Goal: Information Seeking & Learning: Learn about a topic

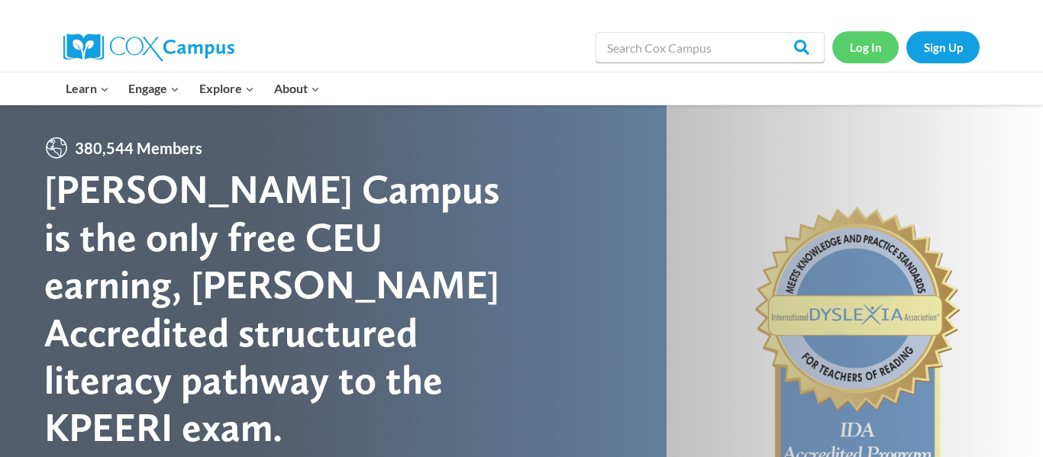
click at [882, 46] on link "Log In" at bounding box center [865, 46] width 66 height 31
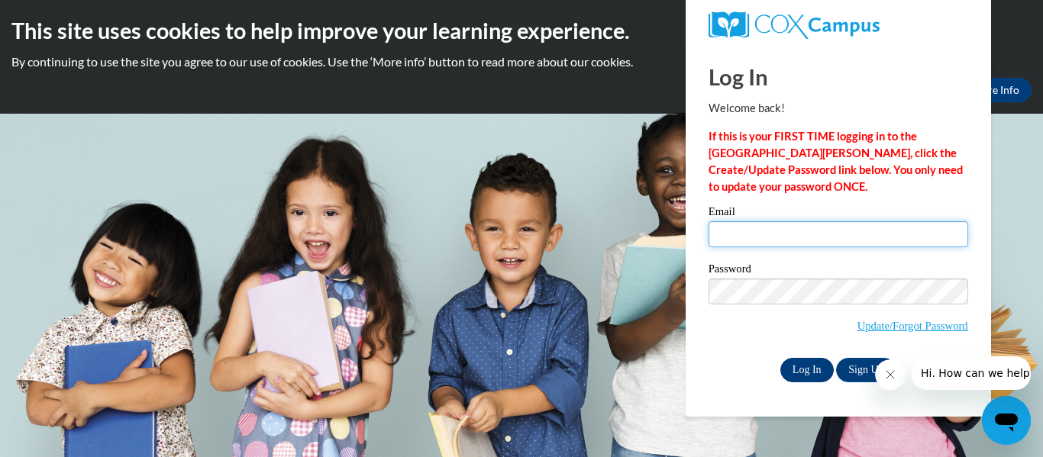
type input "alyssa.waugh26@buckeyehillscc.net"
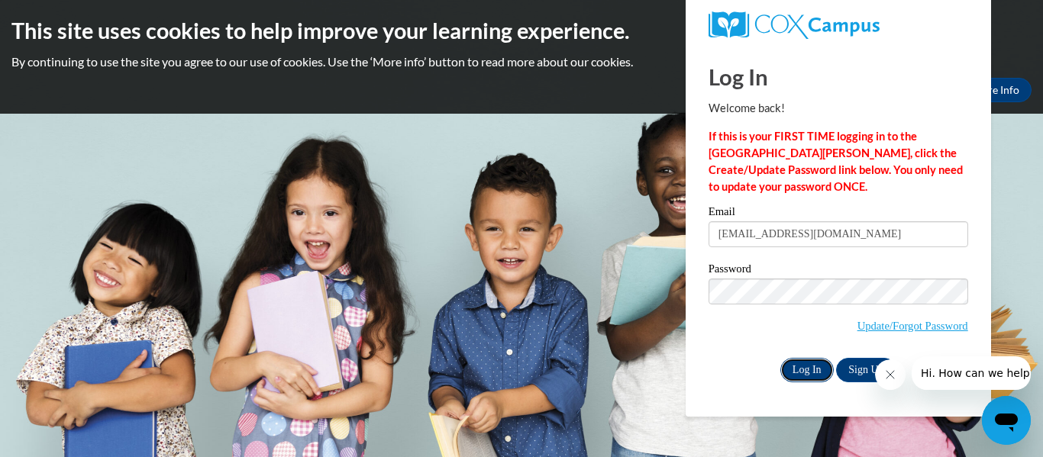
click at [808, 376] on input "Log In" at bounding box center [806, 370] width 53 height 24
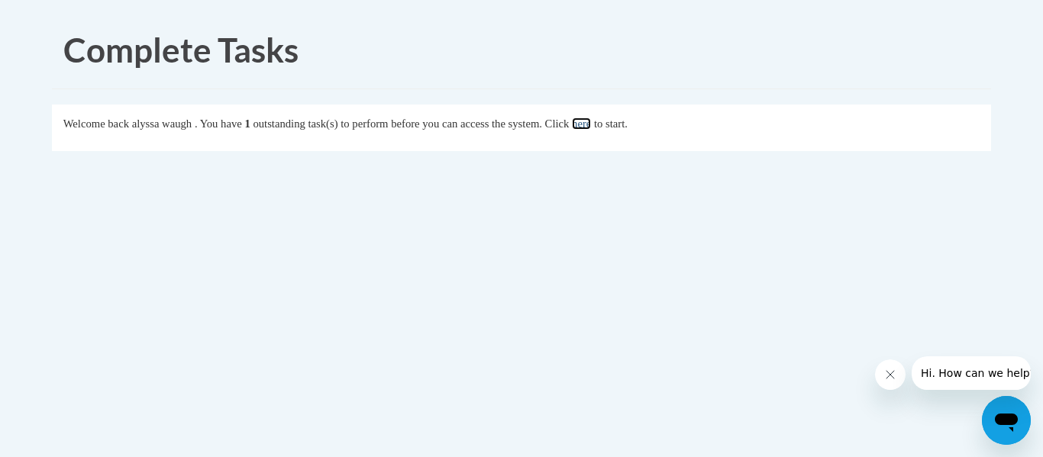
click at [591, 123] on link "here" at bounding box center [581, 124] width 19 height 12
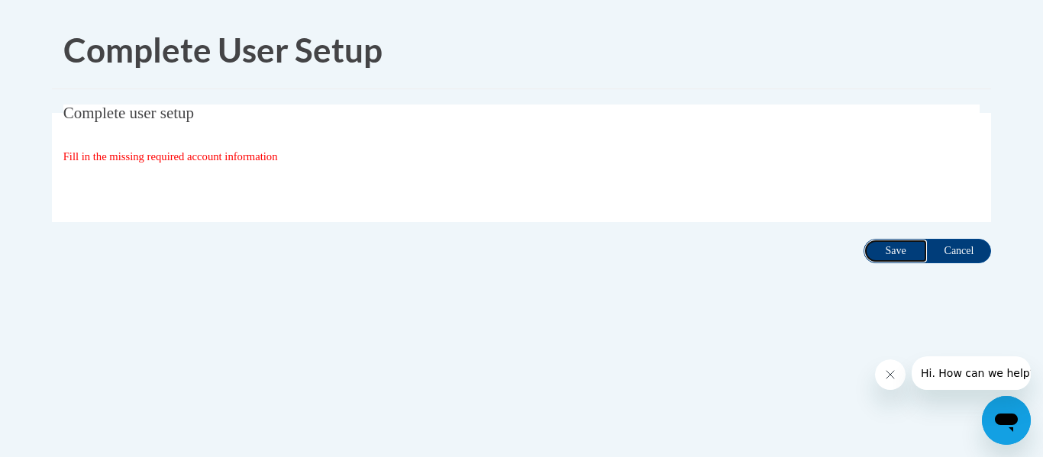
click at [882, 257] on input "Save" at bounding box center [896, 251] width 64 height 24
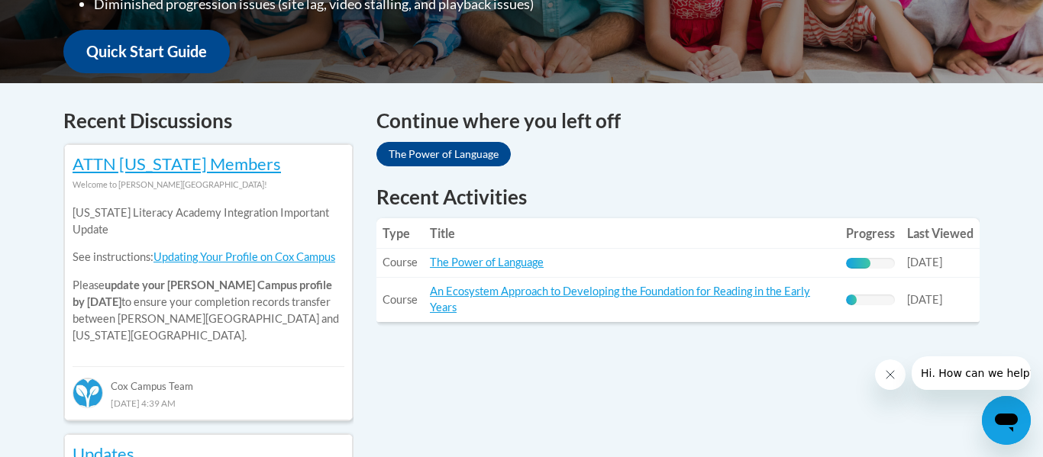
scroll to position [570, 0]
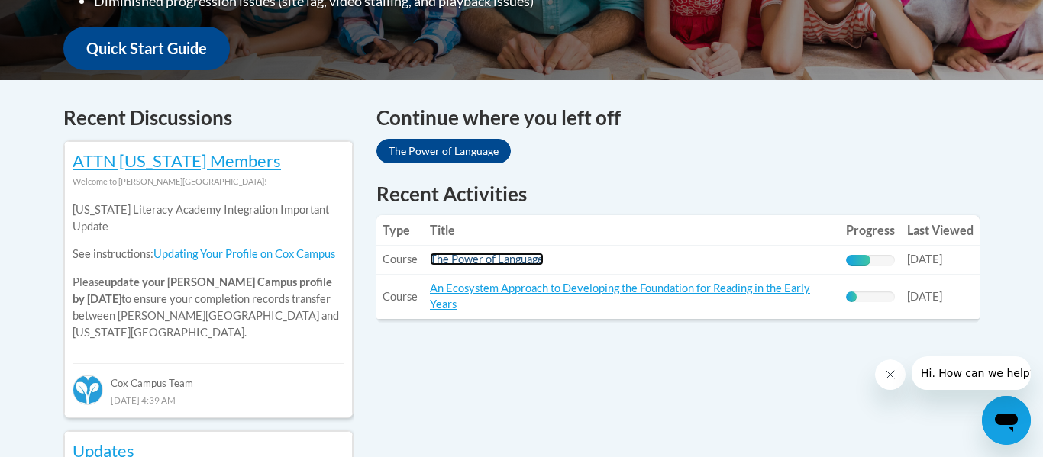
click at [518, 261] on link "The Power of Language" at bounding box center [487, 259] width 114 height 13
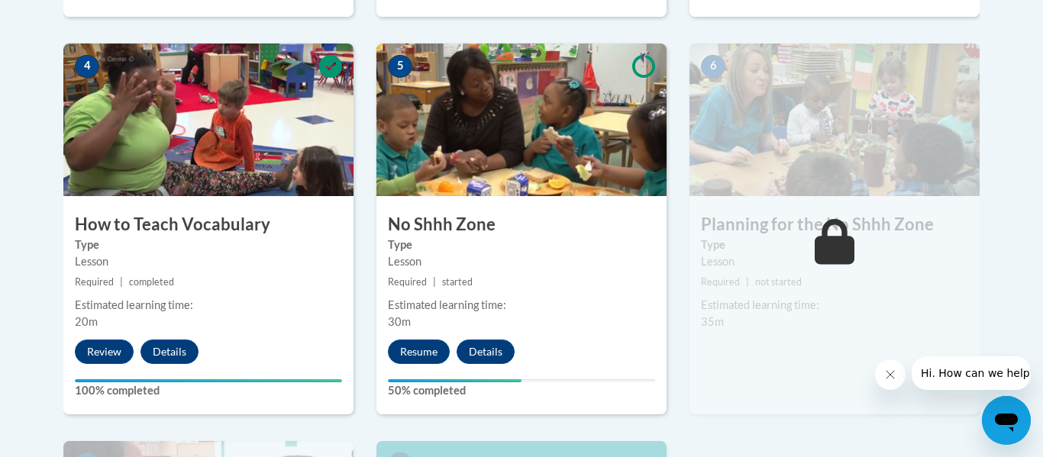
scroll to position [870, 0]
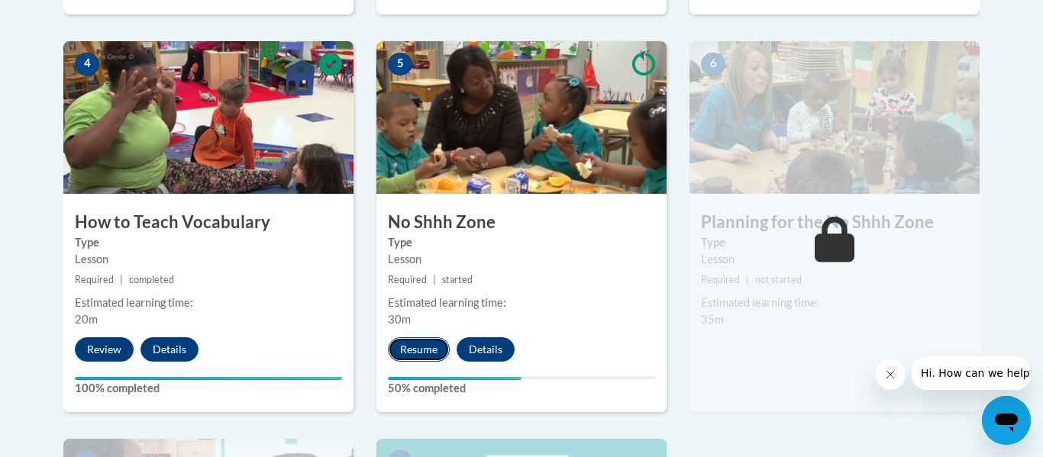
click at [418, 358] on button "Resume" at bounding box center [419, 350] width 62 height 24
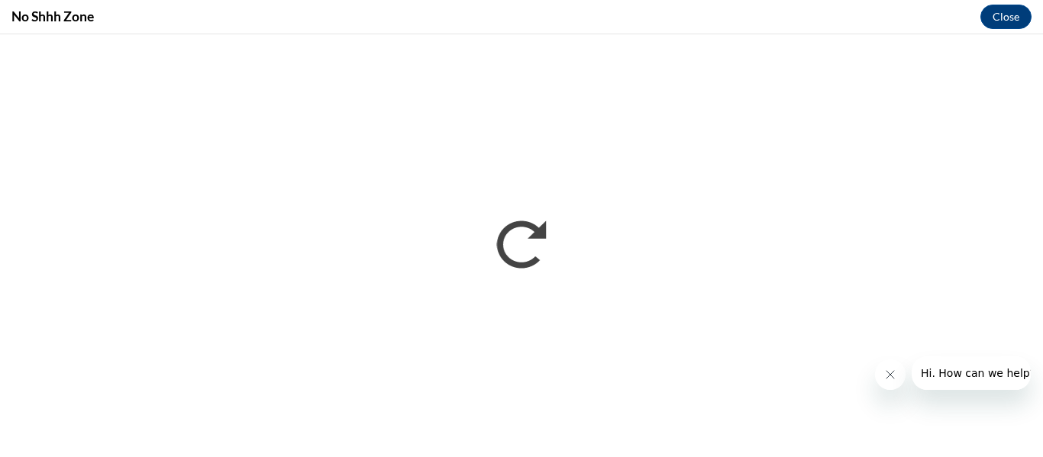
scroll to position [0, 0]
click at [893, 379] on icon "Close message from company" at bounding box center [890, 375] width 12 height 12
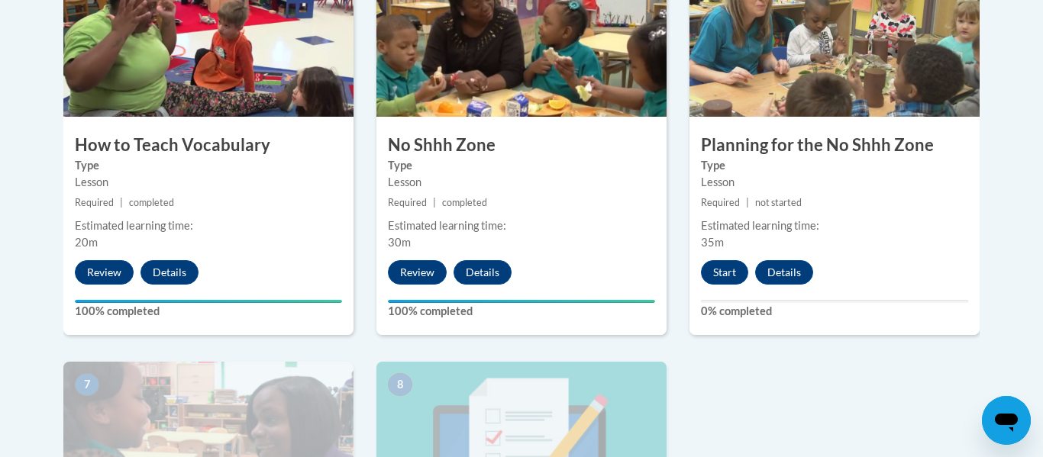
scroll to position [948, 0]
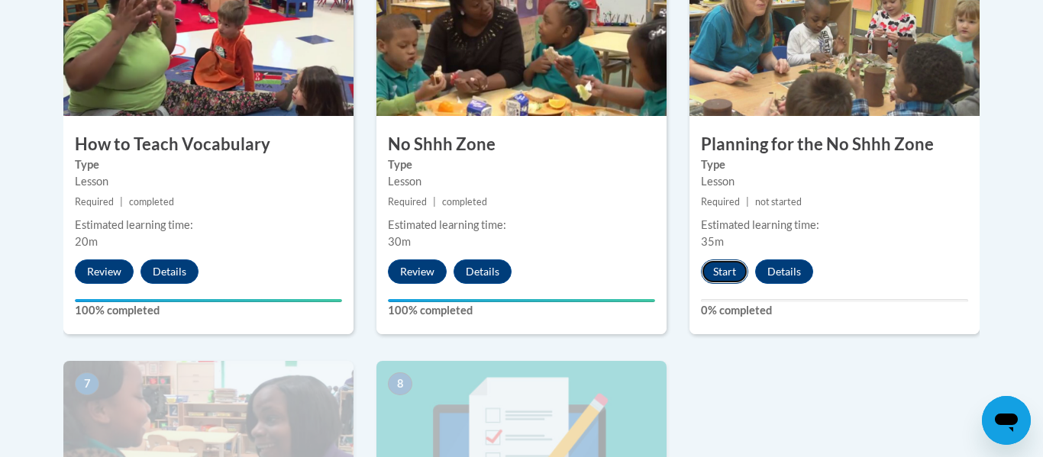
click at [725, 275] on button "Start" at bounding box center [724, 272] width 47 height 24
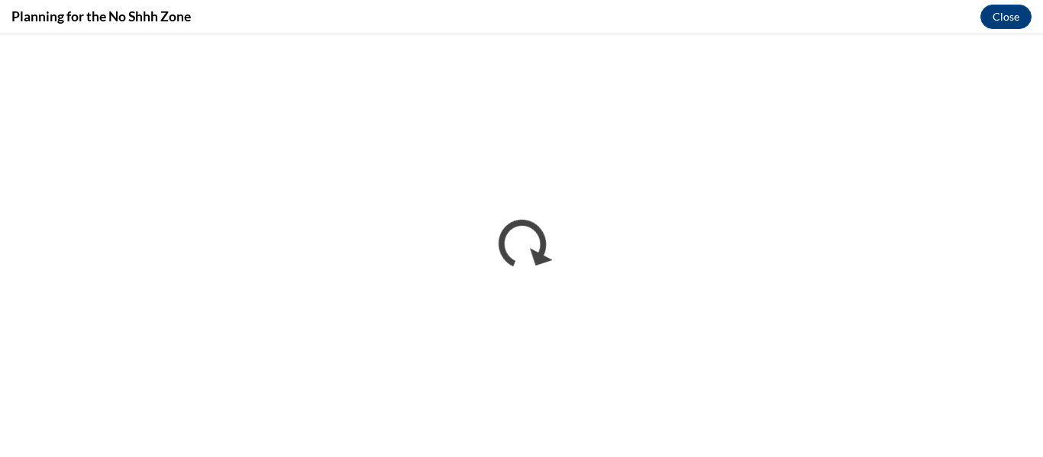
scroll to position [0, 0]
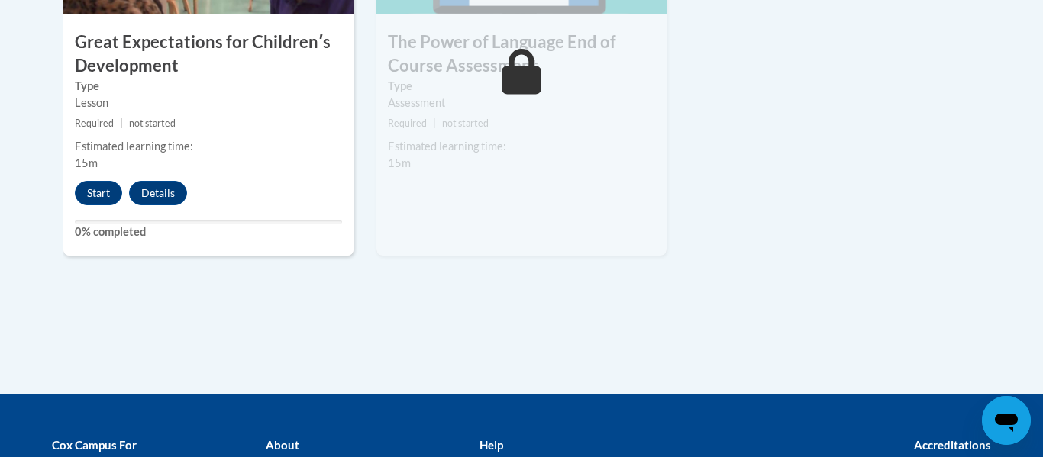
scroll to position [1458, 0]
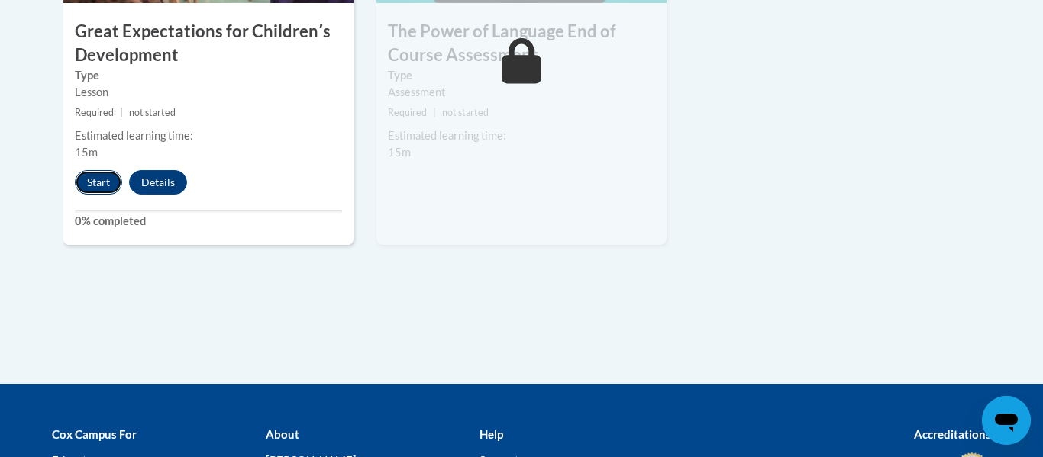
click at [97, 186] on button "Start" at bounding box center [98, 182] width 47 height 24
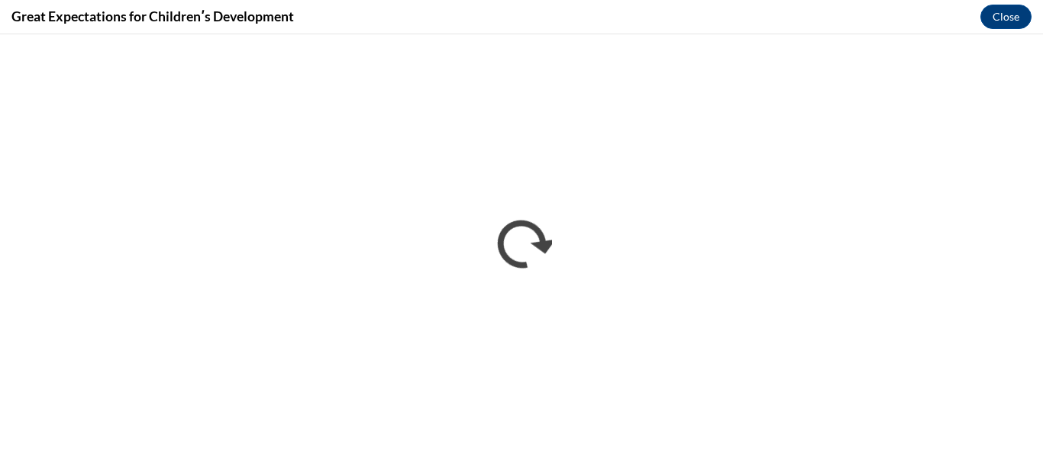
scroll to position [0, 0]
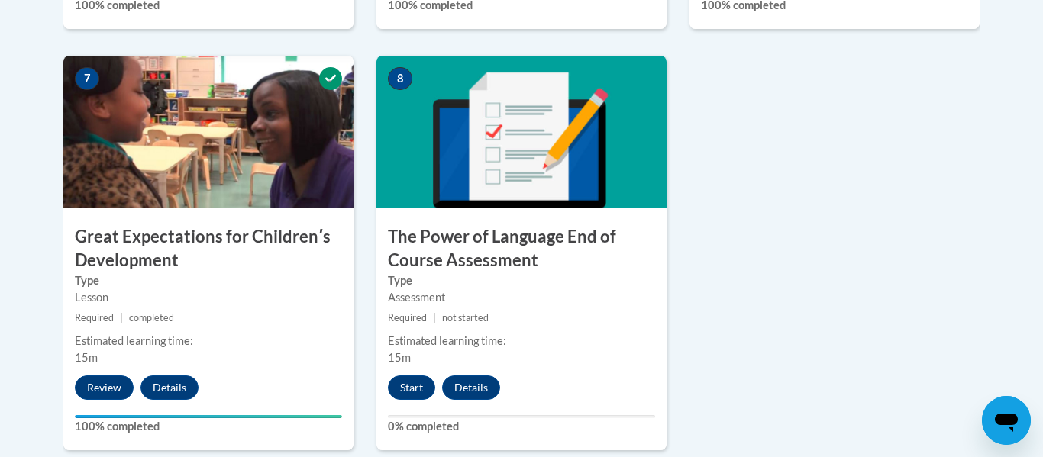
scroll to position [1256, 0]
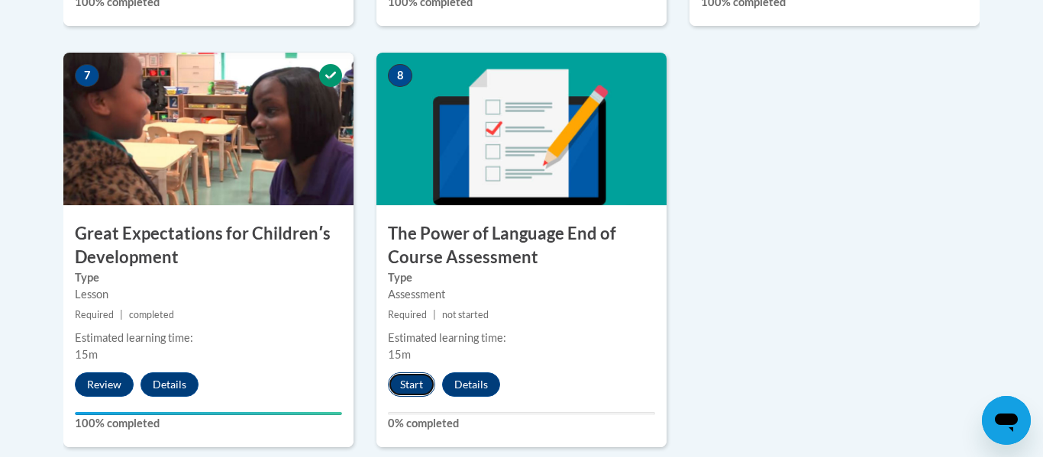
click at [405, 393] on button "Start" at bounding box center [411, 385] width 47 height 24
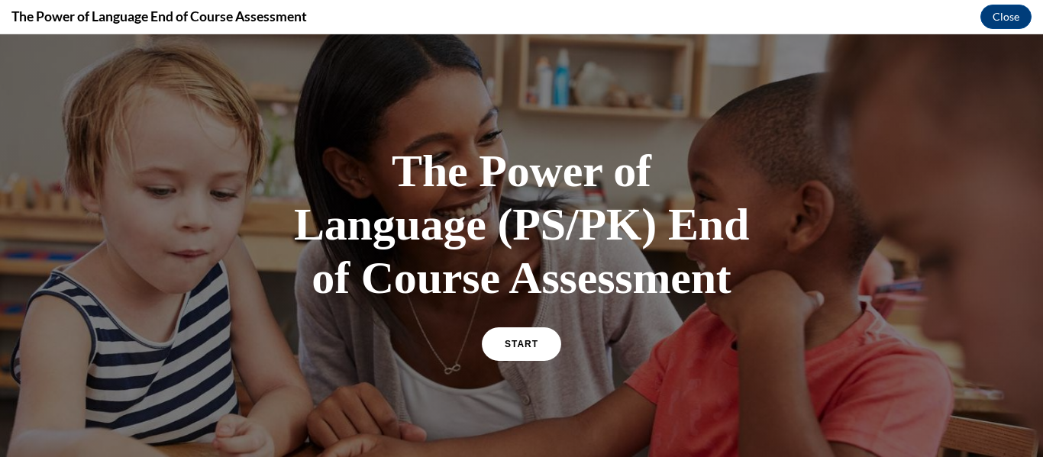
scroll to position [0, 0]
click at [493, 352] on link "START" at bounding box center [521, 344] width 83 height 35
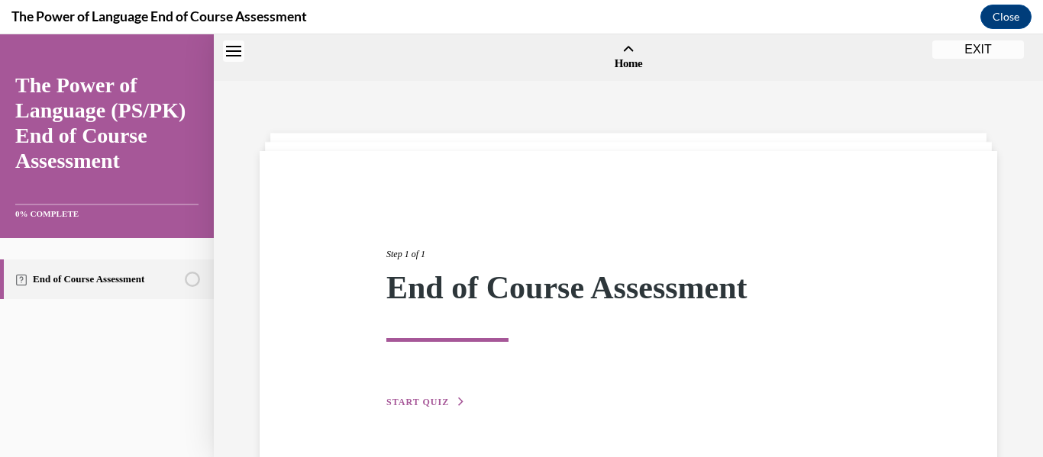
scroll to position [47, 0]
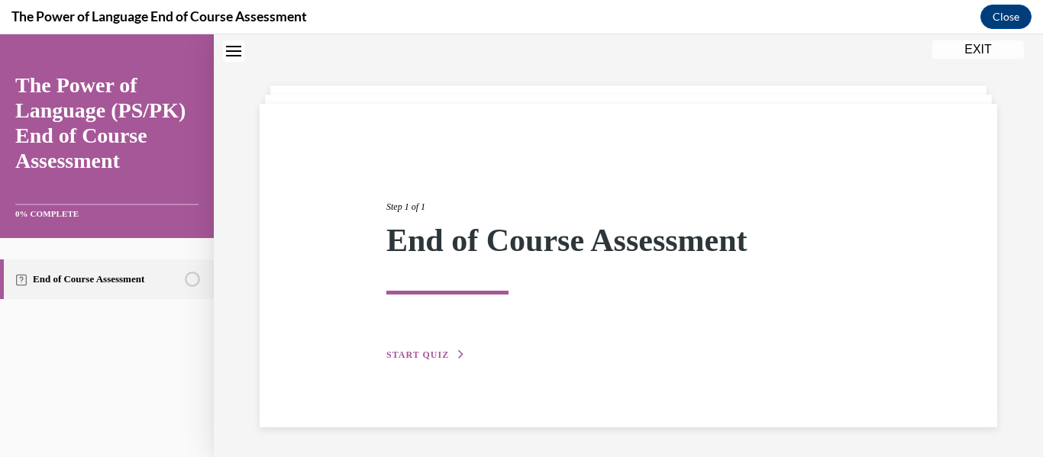
click at [422, 350] on span "START QUIZ" at bounding box center [417, 355] width 63 height 11
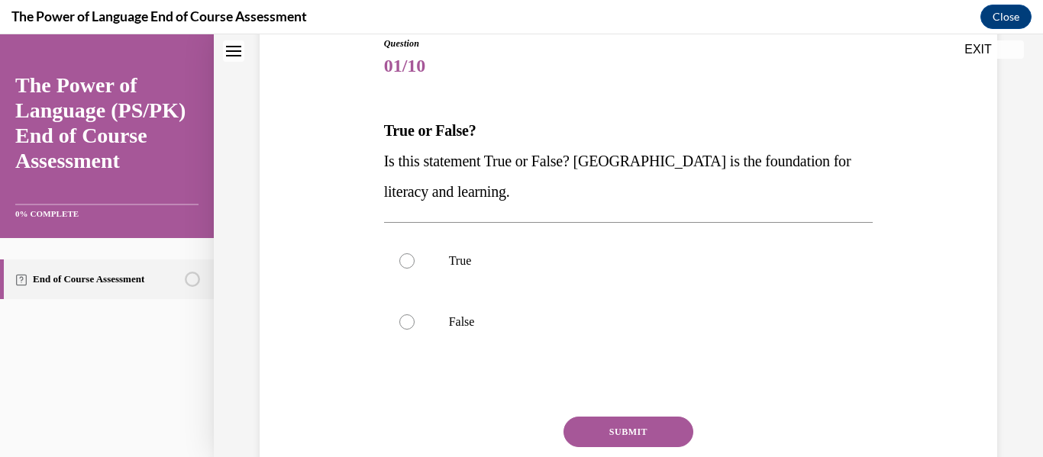
scroll to position [175, 0]
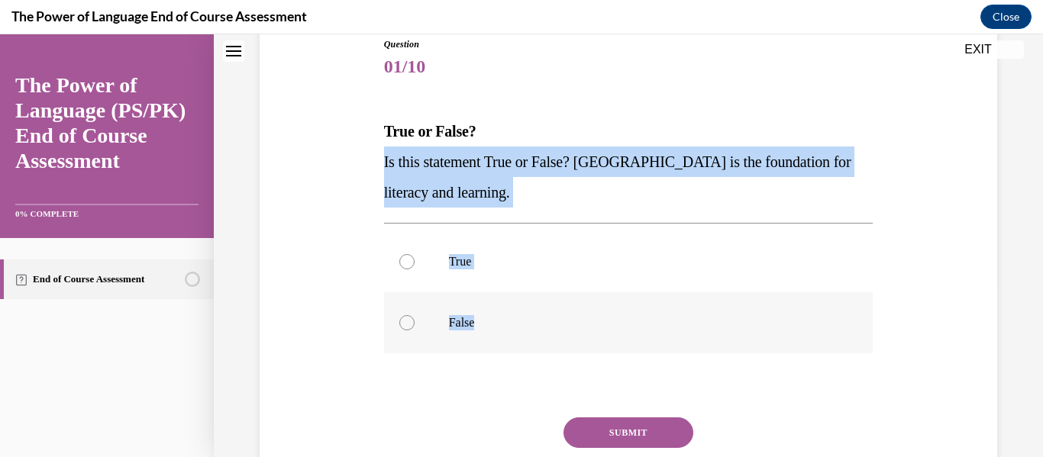
drag, startPoint x: 383, startPoint y: 161, endPoint x: 543, endPoint y: 330, distance: 232.8
click at [543, 330] on div "Question 01/10 True or False? Is this statement True or False? [GEOGRAPHIC_DATA…" at bounding box center [628, 279] width 497 height 528
copy div "Is this statement True or False? [GEOGRAPHIC_DATA] is the foundation for litera…"
click at [432, 265] on label "True" at bounding box center [628, 261] width 489 height 61
click at [415, 265] on input "True" at bounding box center [406, 261] width 15 height 15
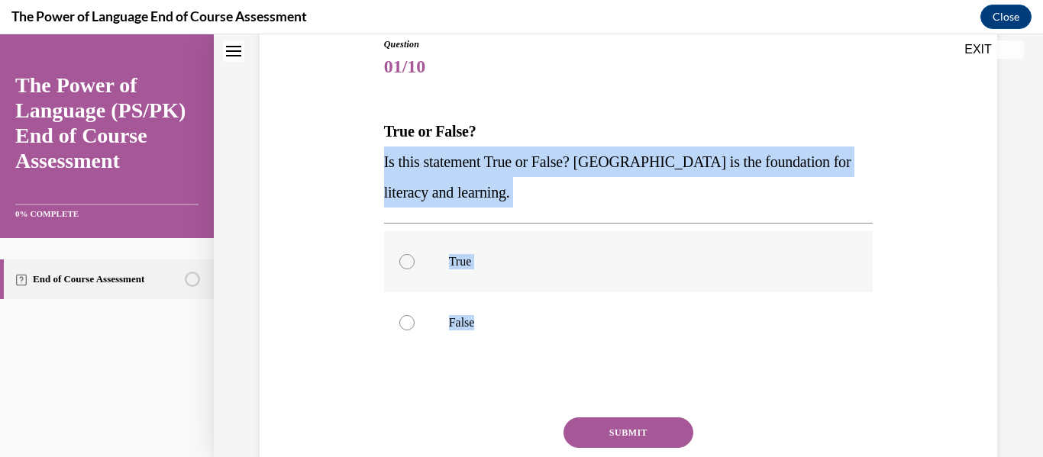
radio input "true"
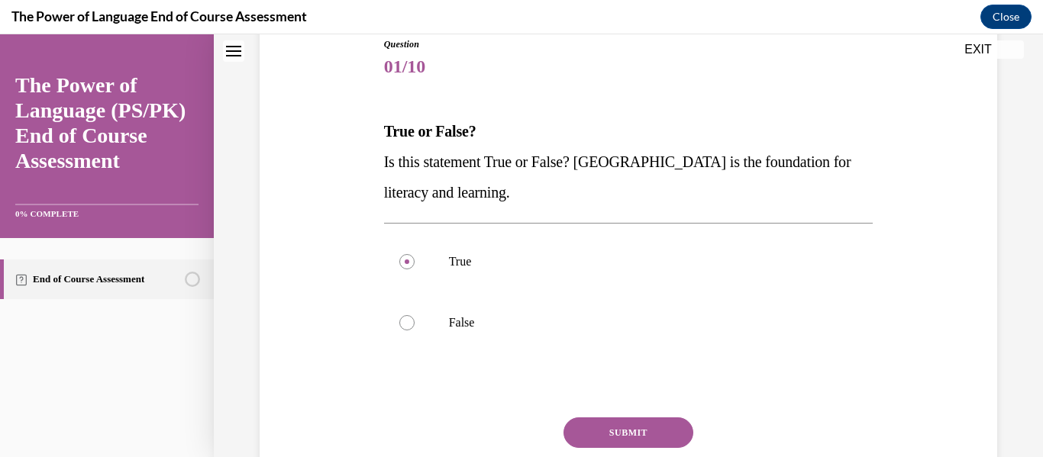
click at [620, 428] on button "SUBMIT" at bounding box center [629, 433] width 130 height 31
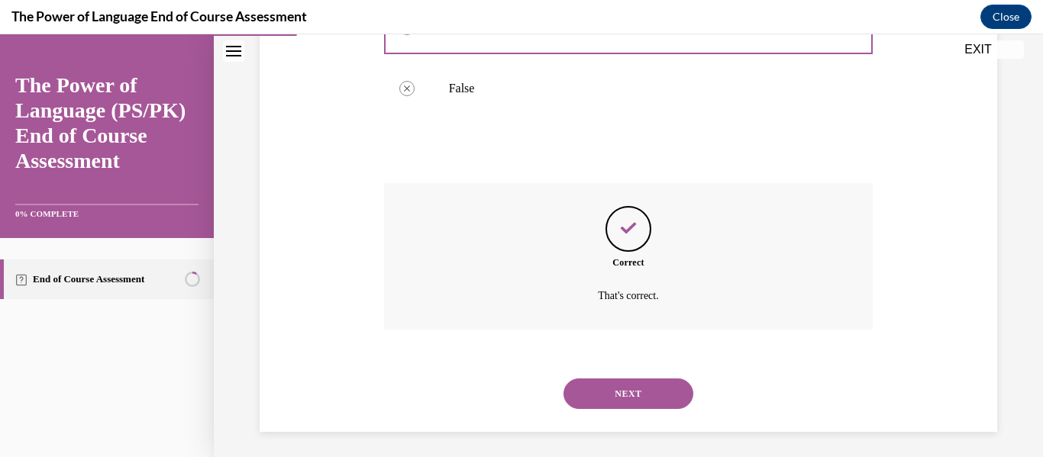
scroll to position [415, 0]
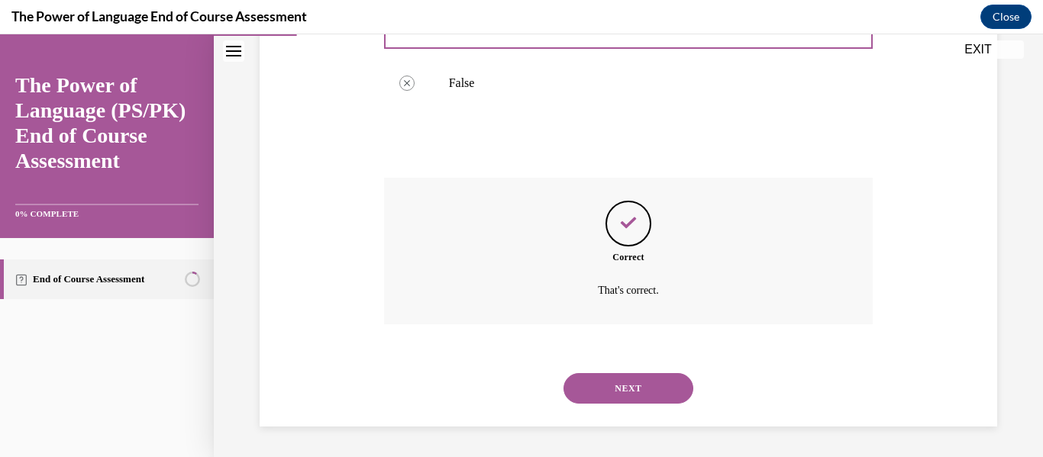
click at [628, 395] on button "NEXT" at bounding box center [629, 388] width 130 height 31
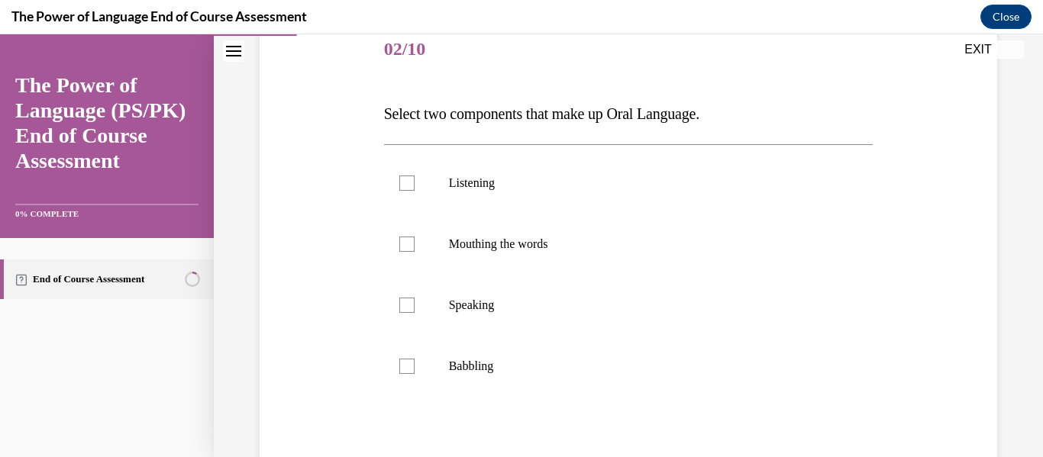
scroll to position [190, 0]
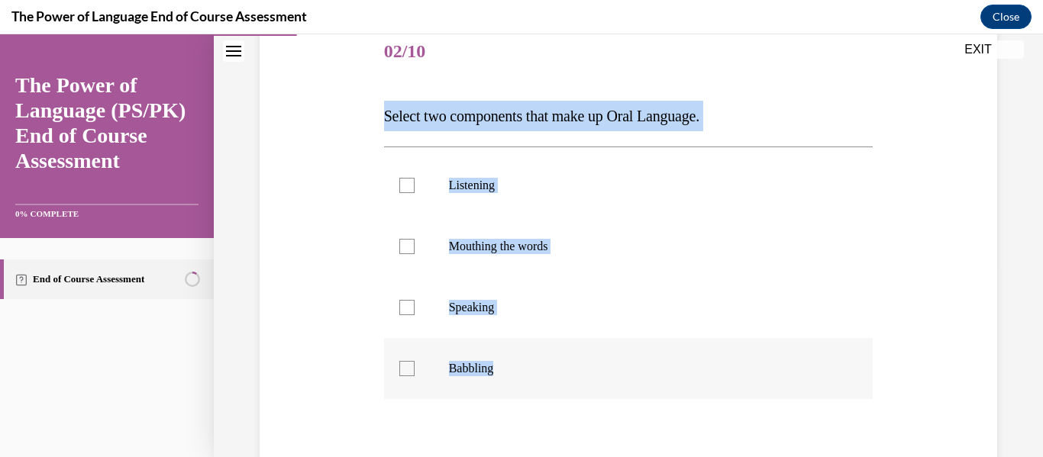
drag, startPoint x: 377, startPoint y: 115, endPoint x: 606, endPoint y: 380, distance: 349.8
click at [606, 380] on div "Question 02/10 Select two components that make up Oral Language. Listening Mout…" at bounding box center [628, 282] width 745 height 612
copy div "Select two components that make up Oral Language. Listening Mouthing the words …"
click at [485, 185] on p "Listening" at bounding box center [642, 185] width 386 height 15
click at [415, 185] on input "Listening" at bounding box center [406, 185] width 15 height 15
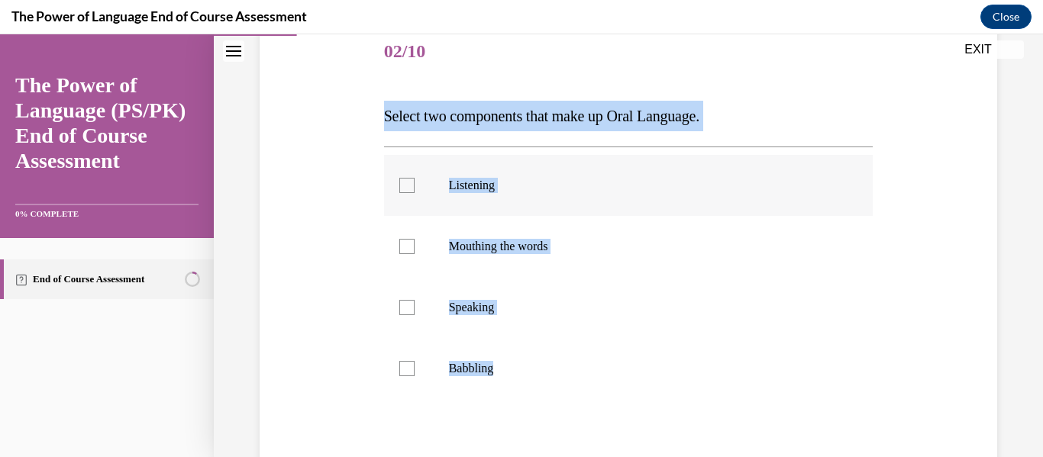
checkbox input "true"
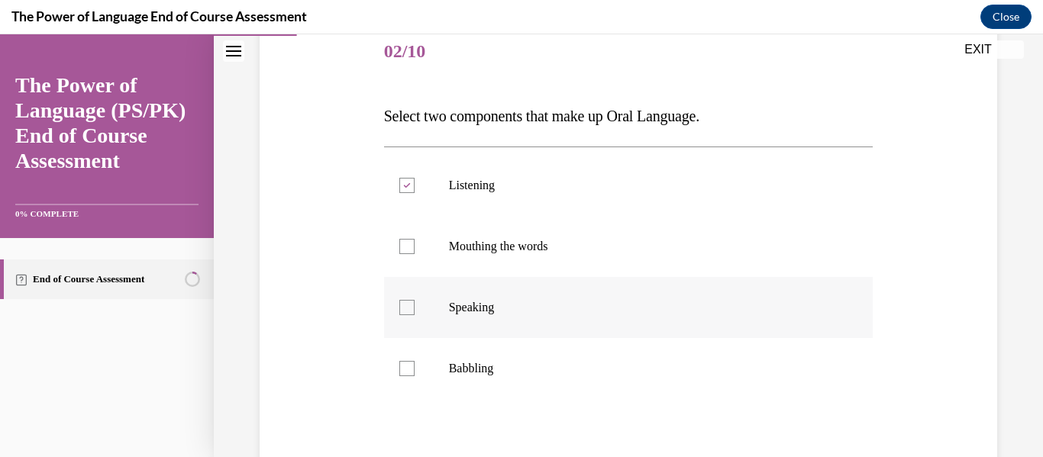
click at [477, 325] on label "Speaking" at bounding box center [628, 307] width 489 height 61
click at [415, 315] on input "Speaking" at bounding box center [406, 307] width 15 height 15
checkbox input "true"
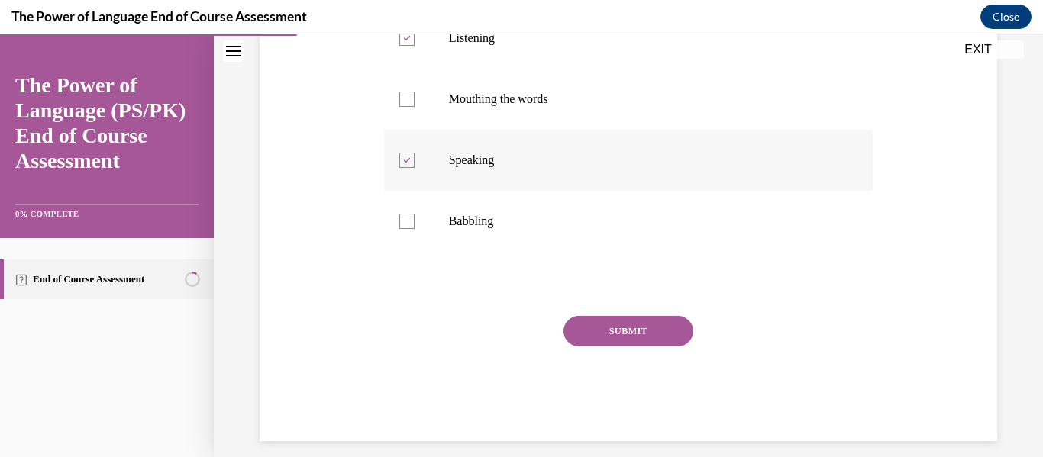
scroll to position [352, 0]
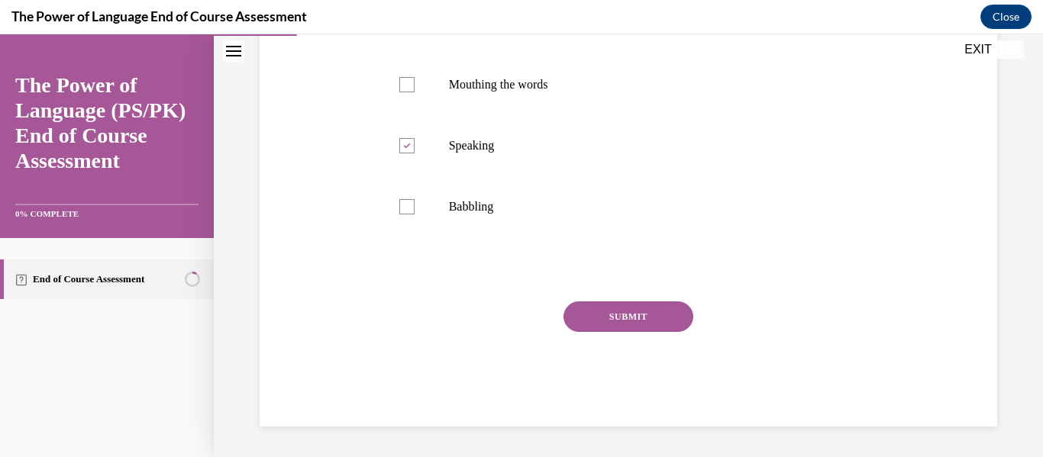
click at [586, 315] on button "SUBMIT" at bounding box center [629, 317] width 130 height 31
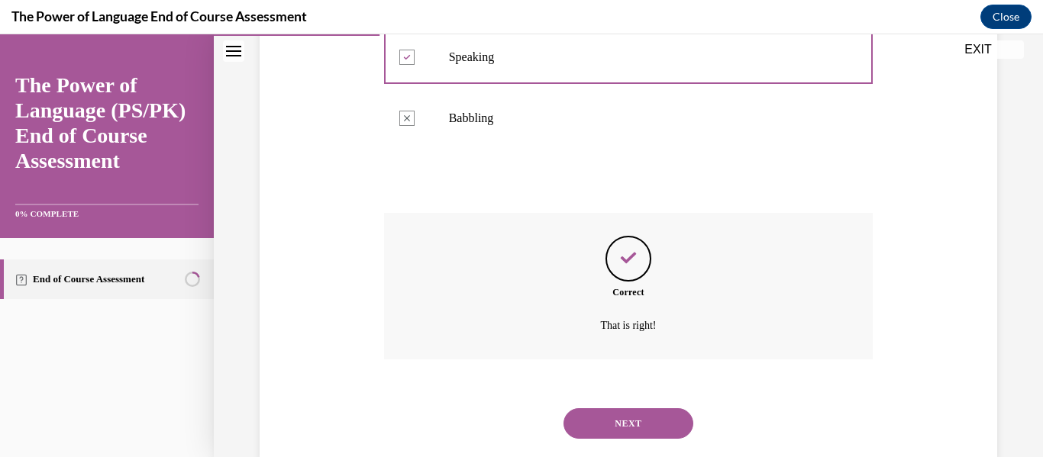
scroll to position [476, 0]
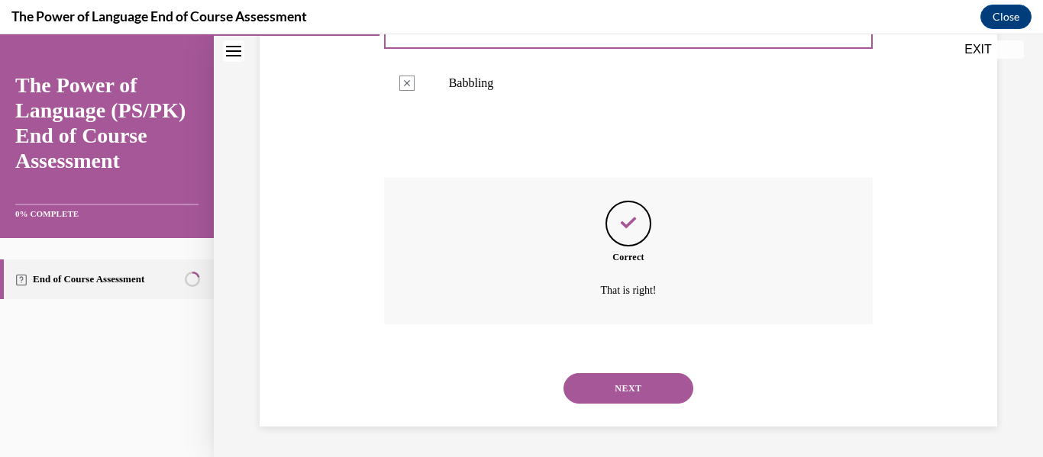
click at [624, 398] on button "NEXT" at bounding box center [629, 388] width 130 height 31
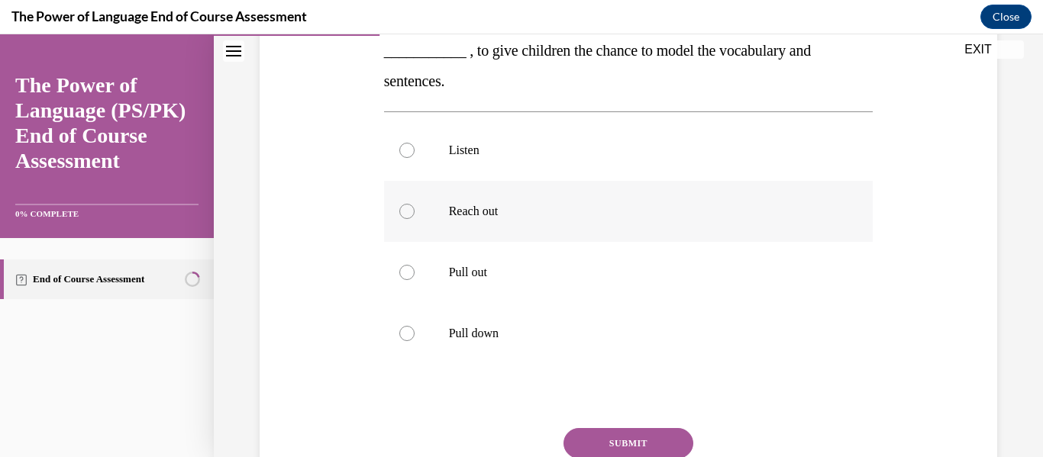
scroll to position [276, 0]
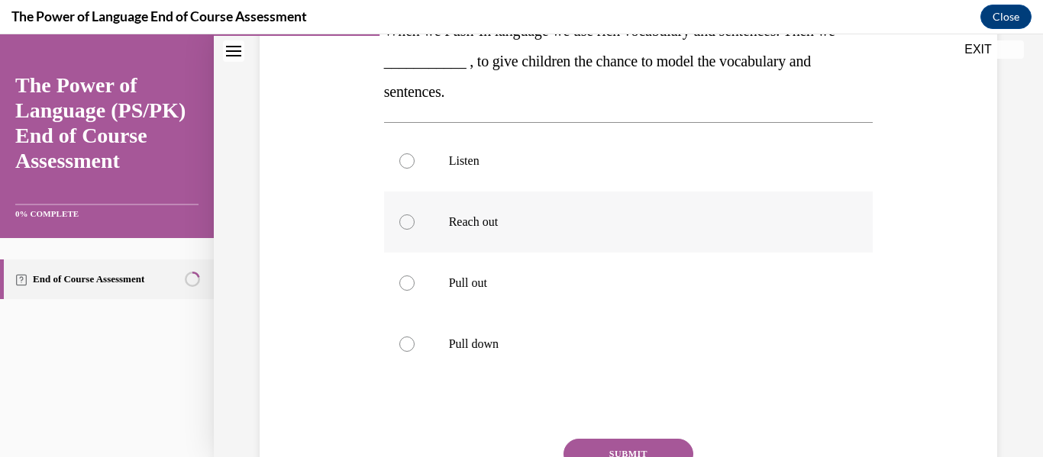
click at [547, 250] on label "Reach out" at bounding box center [628, 222] width 489 height 61
click at [415, 230] on input "Reach out" at bounding box center [406, 222] width 15 height 15
radio input "true"
click at [586, 442] on button "SUBMIT" at bounding box center [629, 454] width 130 height 31
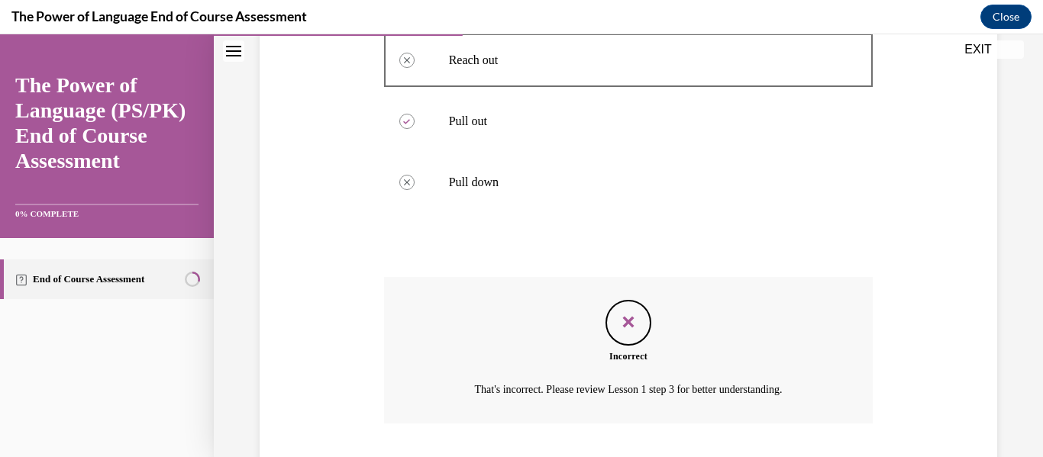
scroll to position [537, 0]
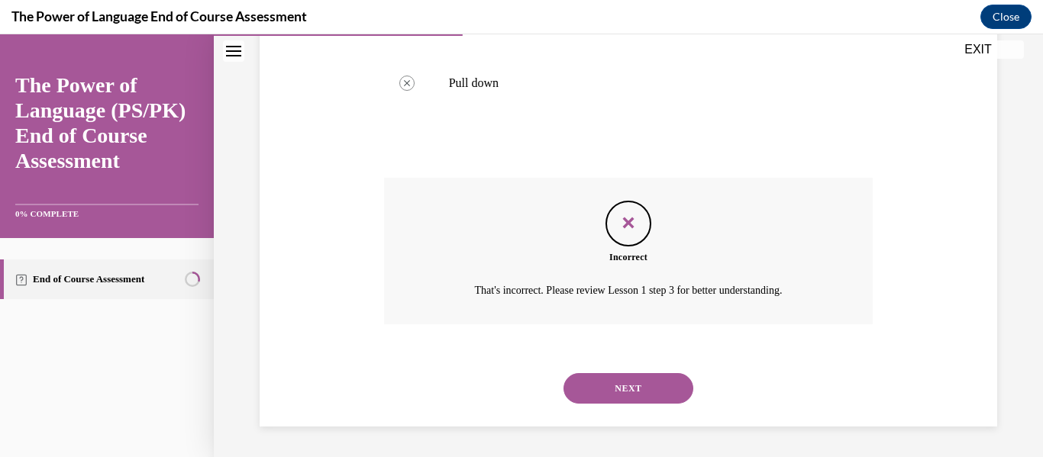
click at [624, 394] on button "NEXT" at bounding box center [629, 388] width 130 height 31
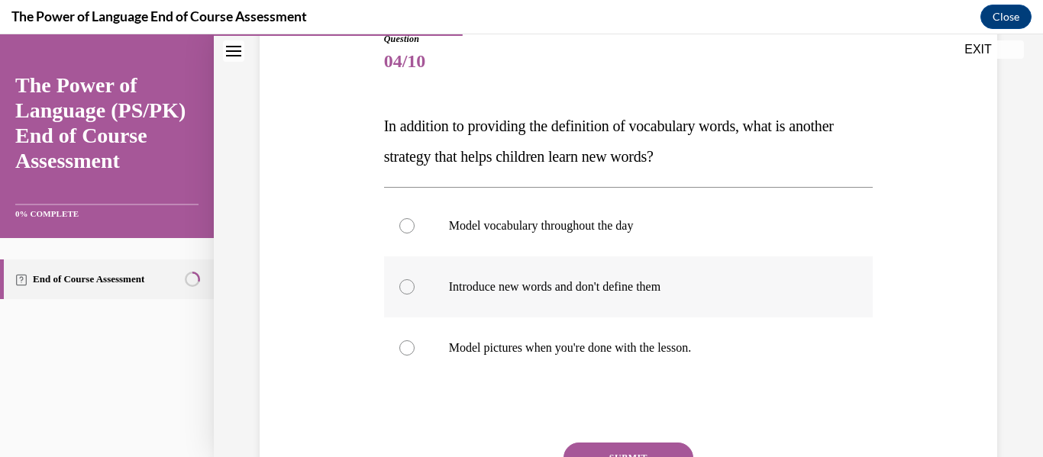
scroll to position [175, 0]
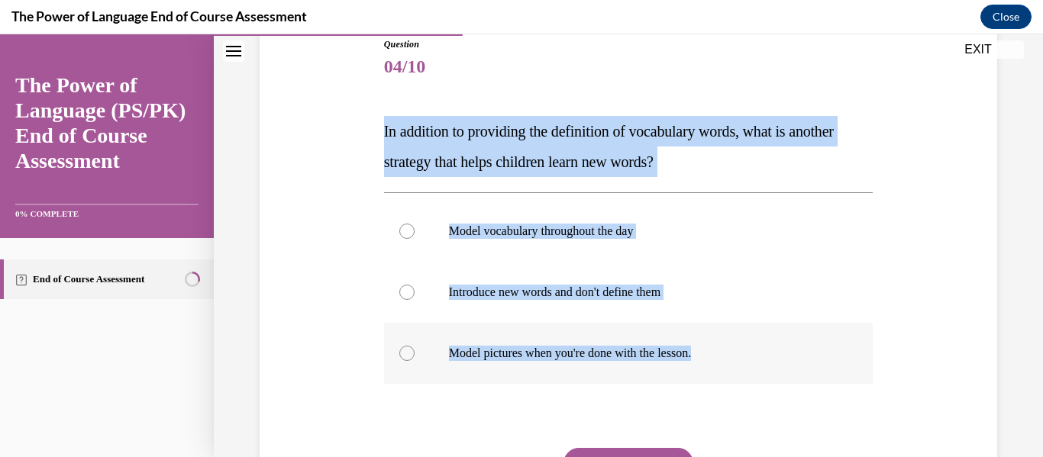
drag, startPoint x: 384, startPoint y: 131, endPoint x: 744, endPoint y: 360, distance: 426.4
click at [744, 360] on div "Question 04/10 In addition to providing the definition of vocabulary words, wha…" at bounding box center [628, 305] width 489 height 536
copy div "In addition to providing the definition of vocabulary words, what is another st…"
click at [535, 350] on p "Model pictures when you're done with the lesson." at bounding box center [642, 353] width 386 height 15
click at [415, 350] on input "Model pictures when you're done with the lesson." at bounding box center [406, 353] width 15 height 15
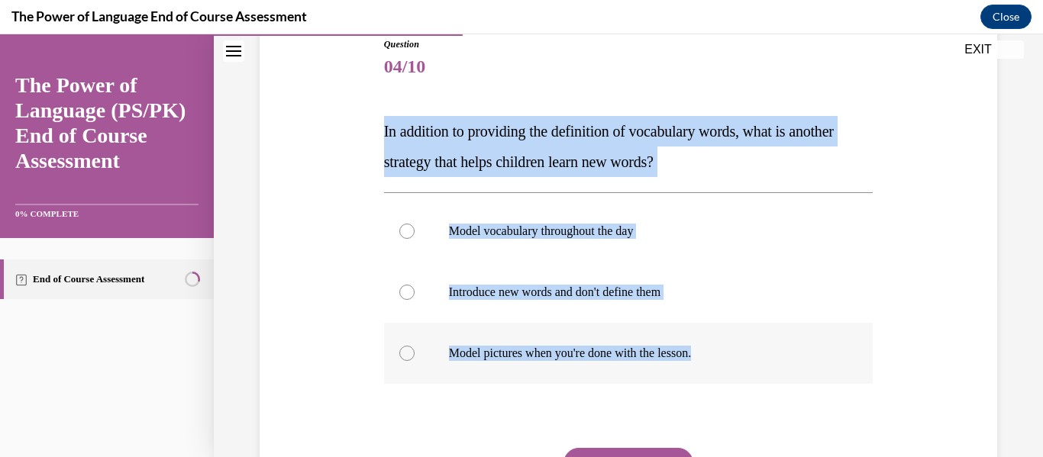
radio input "true"
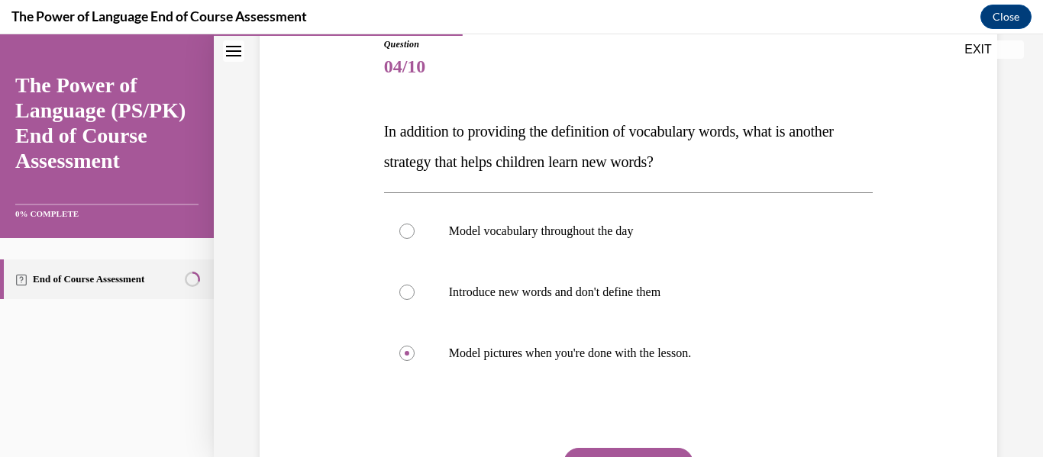
click at [585, 454] on button "SUBMIT" at bounding box center [629, 463] width 130 height 31
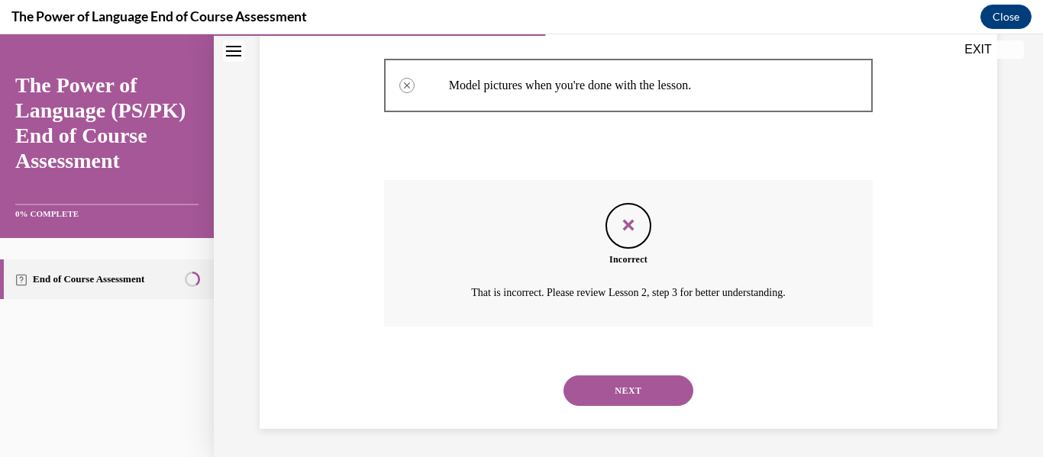
scroll to position [445, 0]
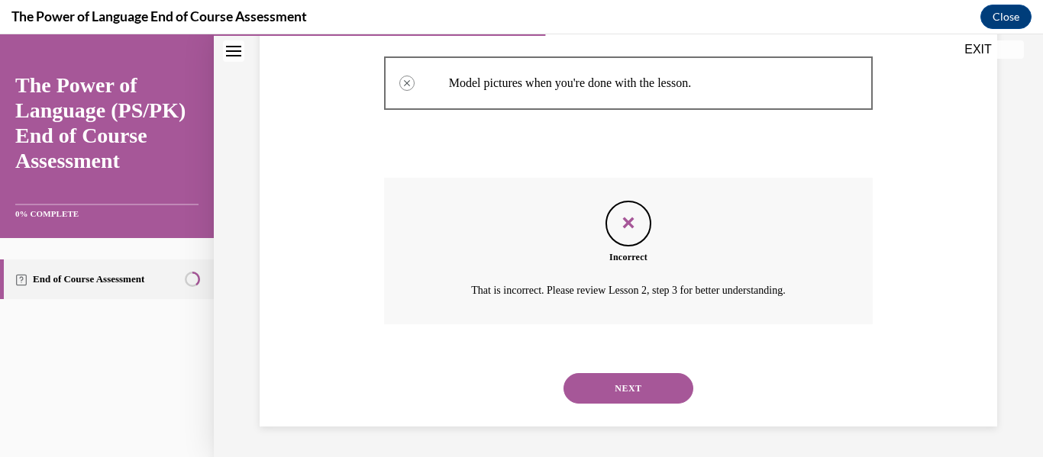
click at [631, 399] on button "NEXT" at bounding box center [629, 388] width 130 height 31
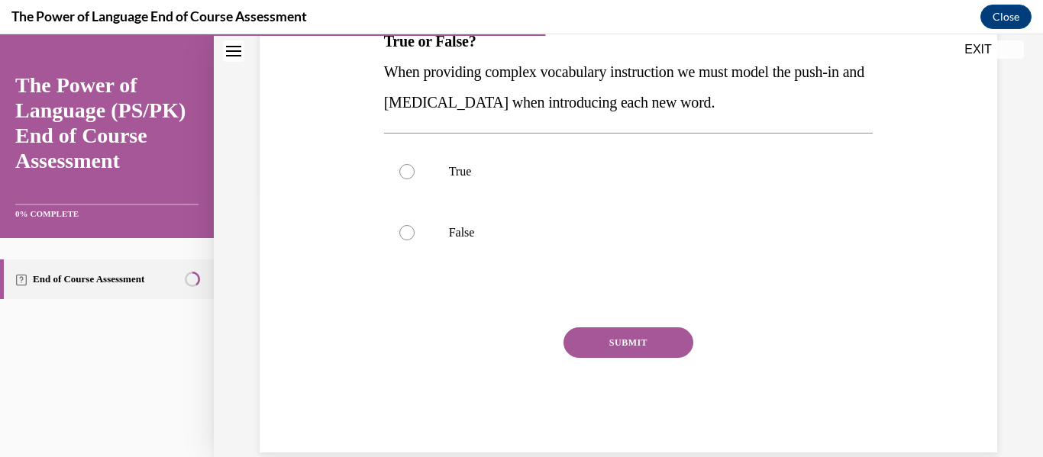
scroll to position [279, 0]
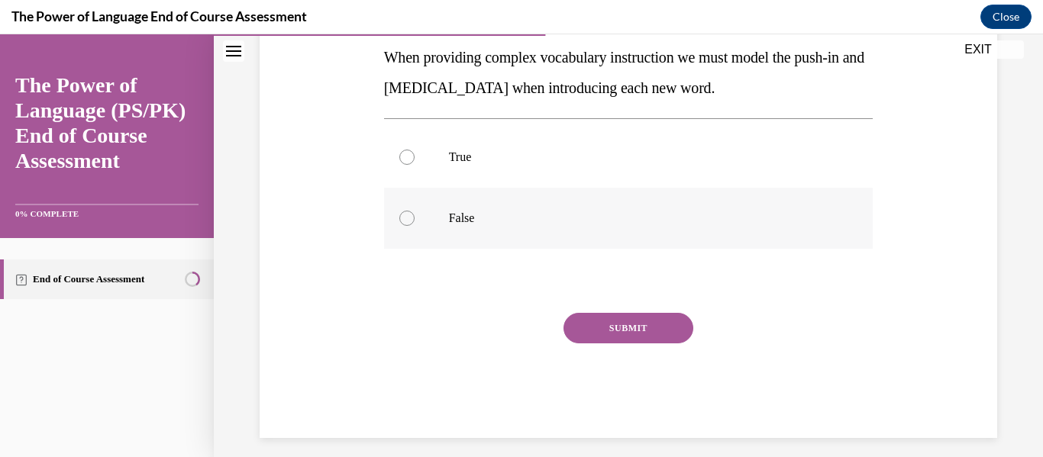
click at [486, 229] on label "False" at bounding box center [628, 218] width 489 height 61
click at [415, 226] on input "False" at bounding box center [406, 218] width 15 height 15
radio input "true"
click at [642, 338] on button "SUBMIT" at bounding box center [629, 328] width 130 height 31
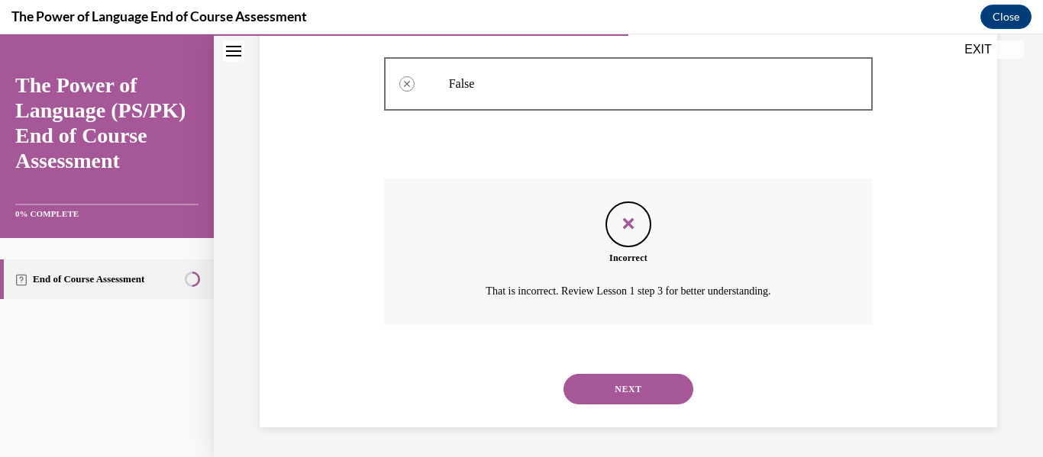
scroll to position [415, 0]
click at [635, 389] on button "NEXT" at bounding box center [629, 388] width 130 height 31
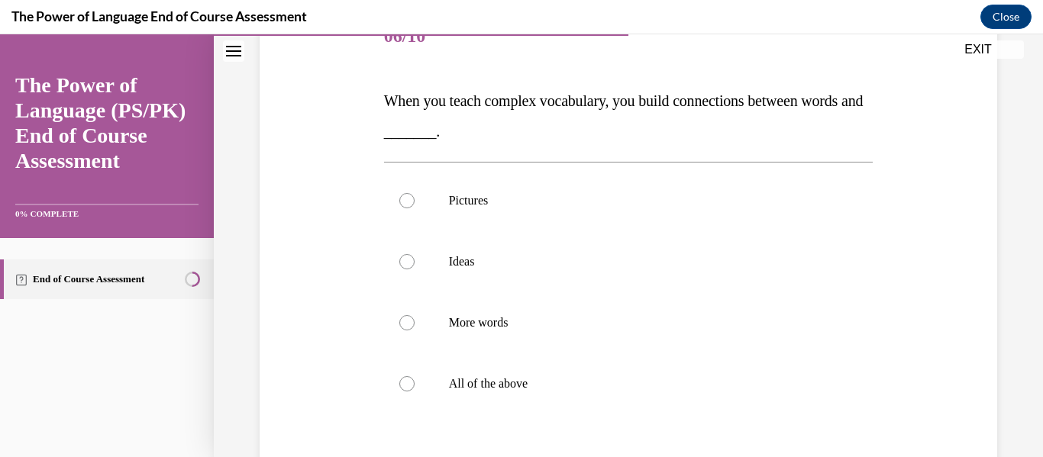
scroll to position [202, 0]
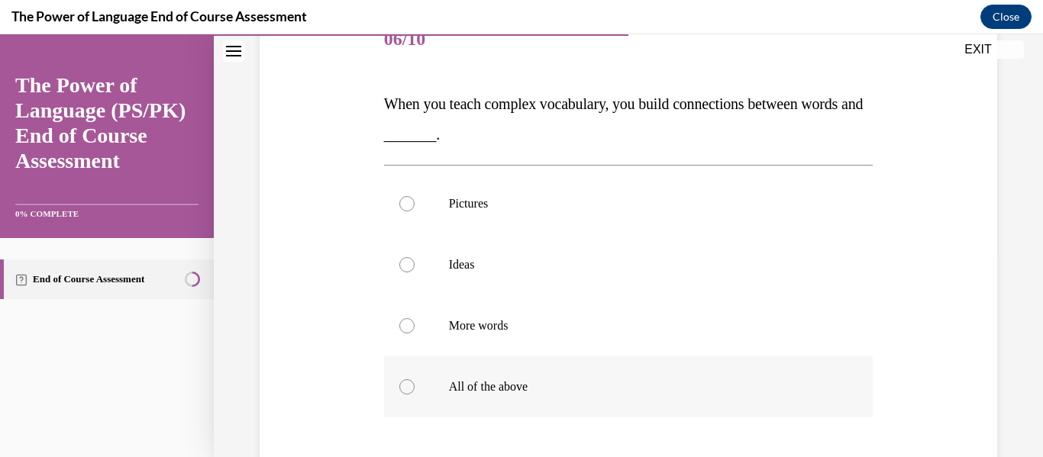
click at [561, 372] on label "All of the above" at bounding box center [628, 387] width 489 height 61
click at [415, 380] on input "All of the above" at bounding box center [406, 387] width 15 height 15
radio input "true"
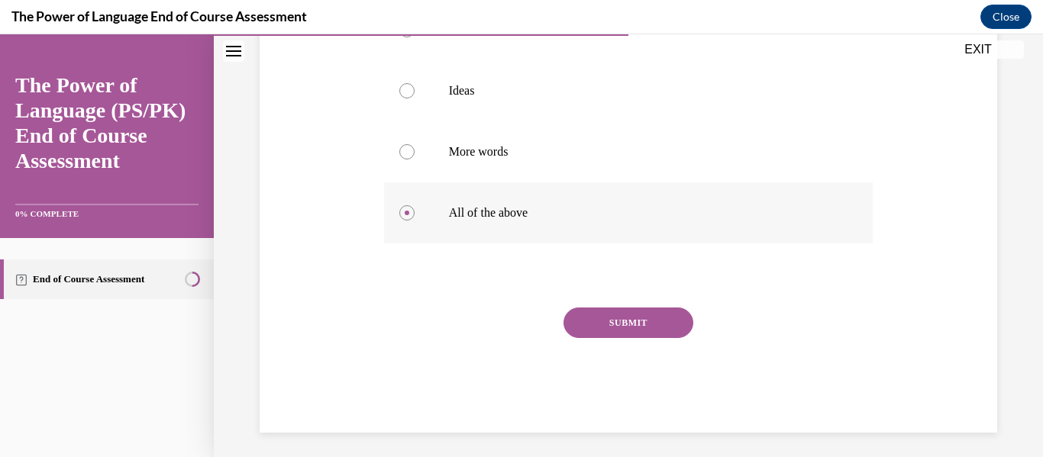
scroll to position [383, 0]
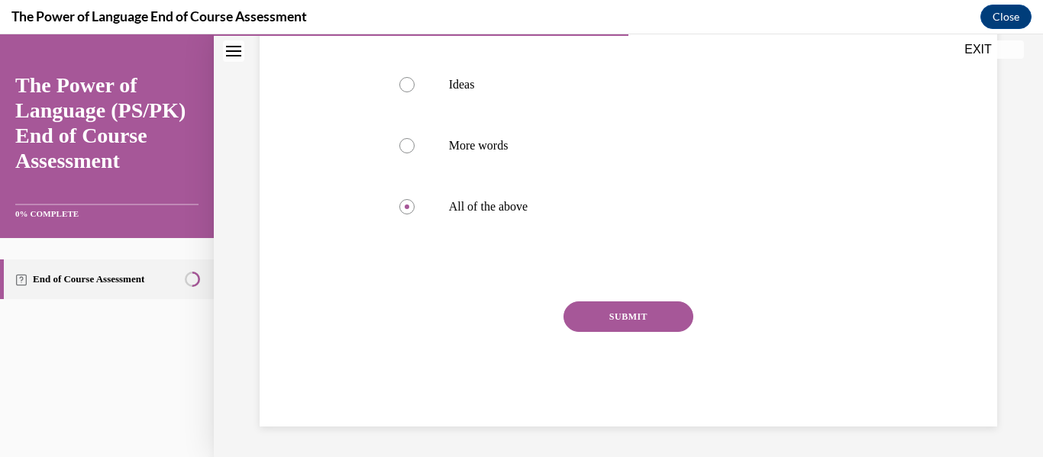
click at [658, 311] on button "SUBMIT" at bounding box center [629, 317] width 130 height 31
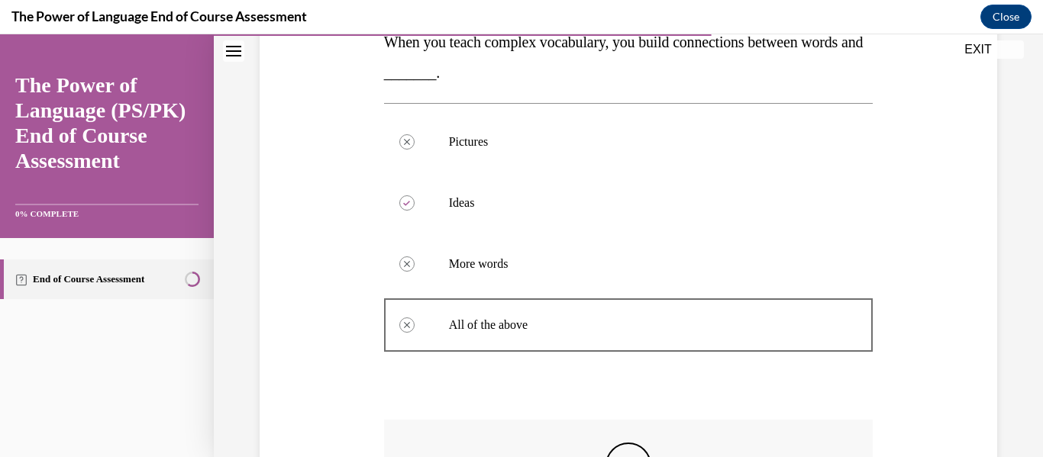
scroll to position [506, 0]
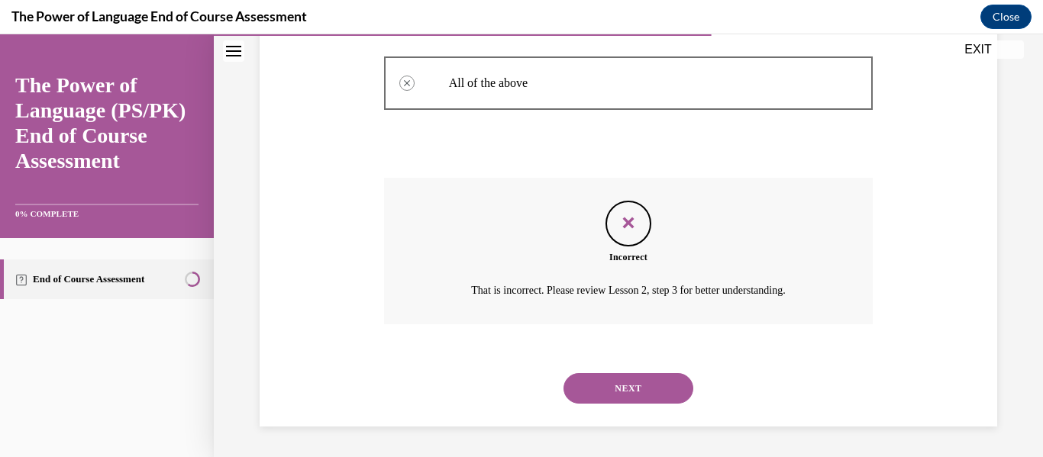
click at [652, 384] on button "NEXT" at bounding box center [629, 388] width 130 height 31
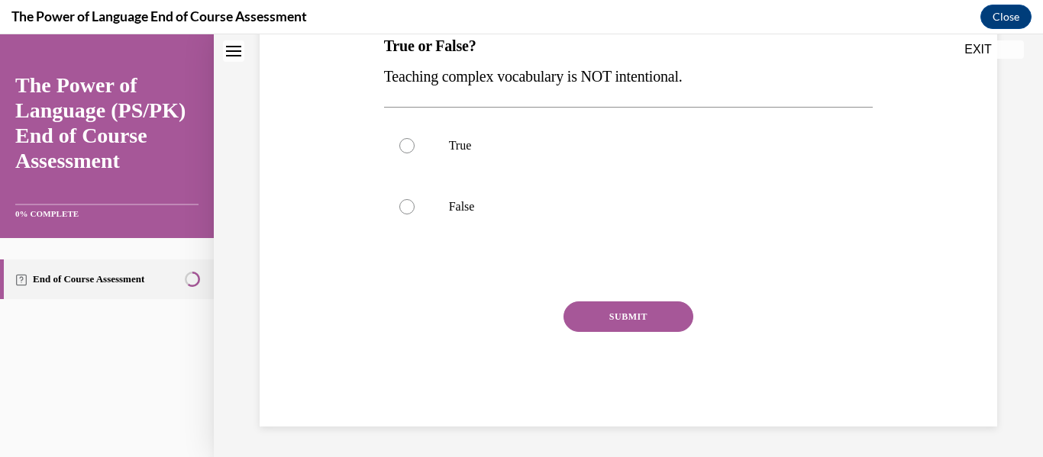
scroll to position [0, 0]
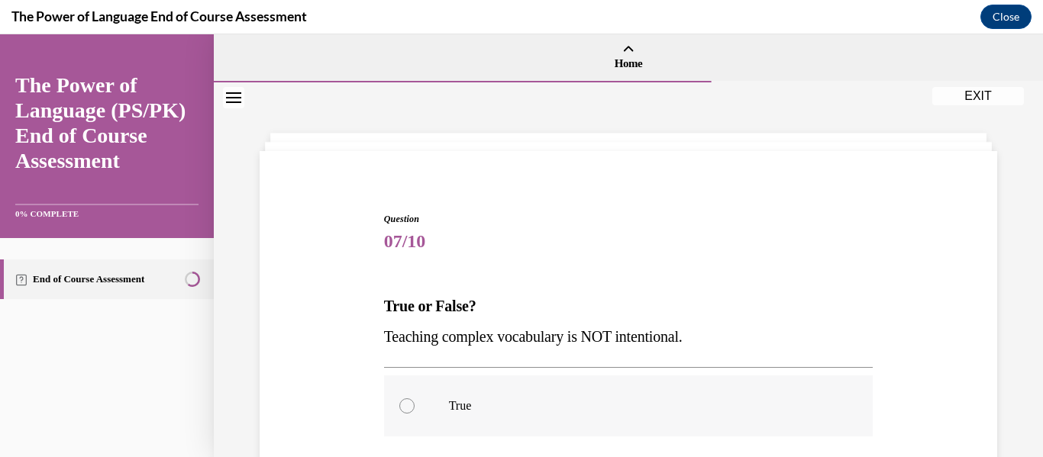
click at [560, 415] on label "True" at bounding box center [628, 406] width 489 height 61
click at [415, 414] on input "True" at bounding box center [406, 406] width 15 height 15
radio input "true"
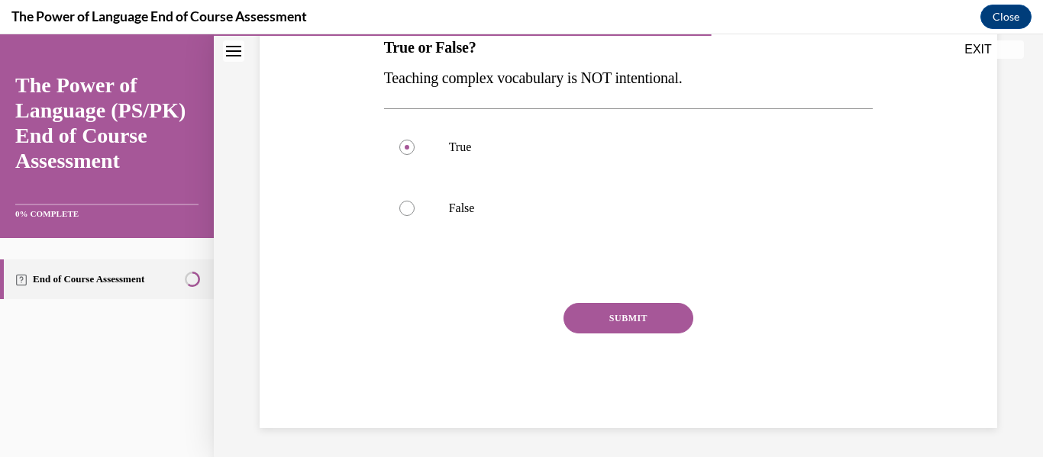
click at [654, 324] on button "SUBMIT" at bounding box center [629, 318] width 130 height 31
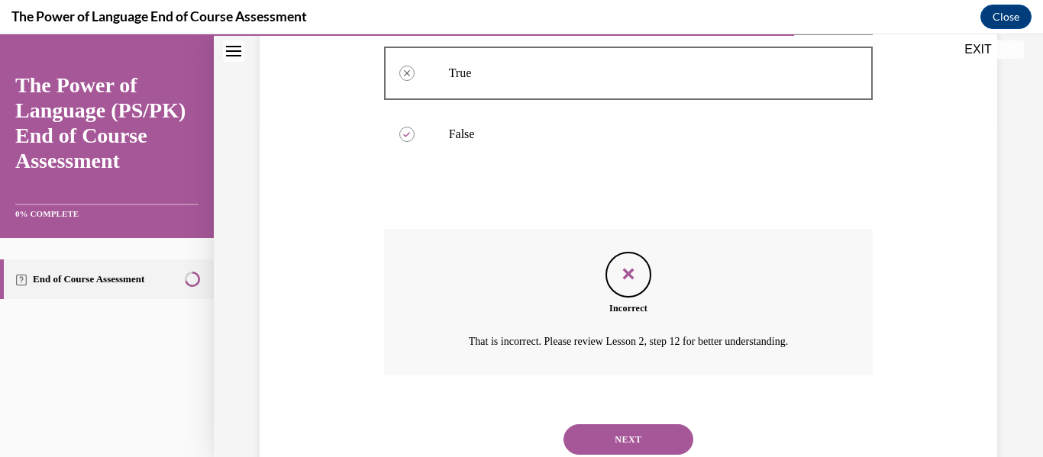
scroll to position [384, 0]
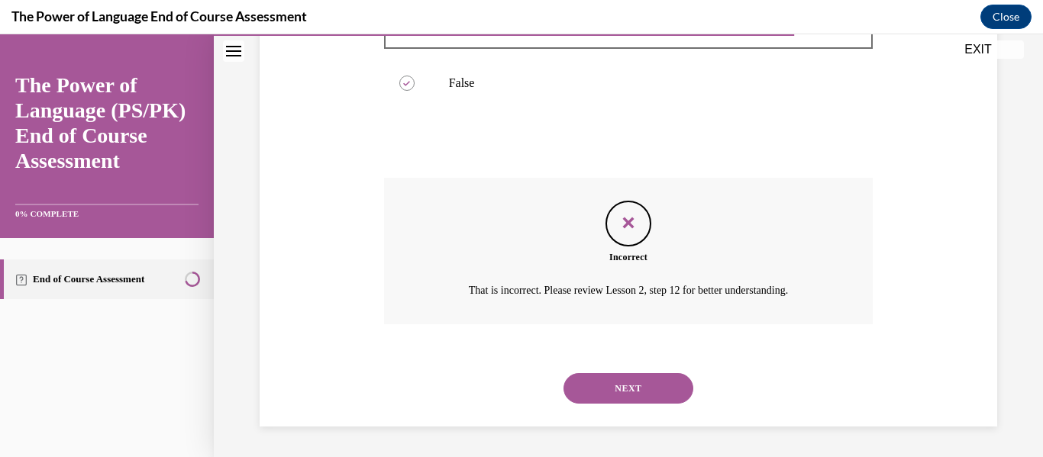
click at [651, 388] on button "NEXT" at bounding box center [629, 388] width 130 height 31
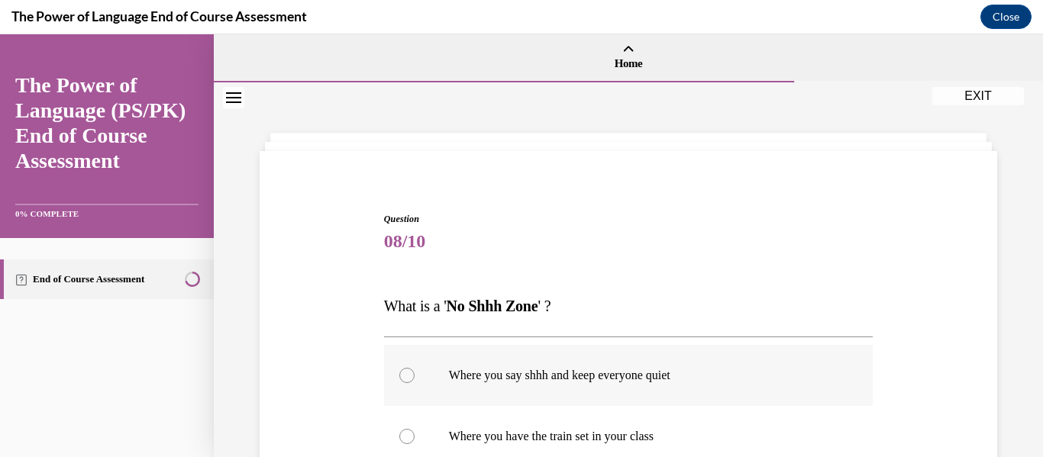
click at [651, 388] on label "Where you say shhh and keep everyone quiet" at bounding box center [628, 375] width 489 height 61
click at [415, 383] on input "Where you say shhh and keep everyone quiet" at bounding box center [406, 375] width 15 height 15
radio input "true"
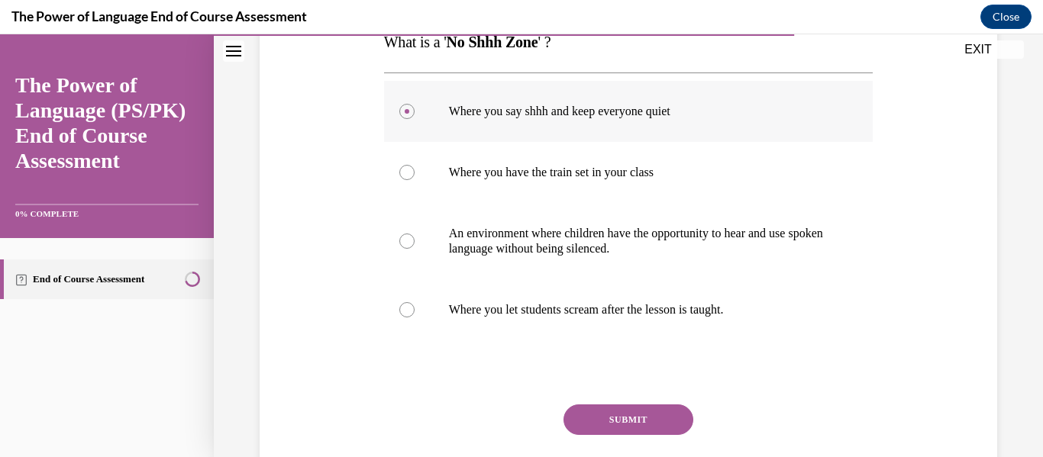
scroll to position [278, 0]
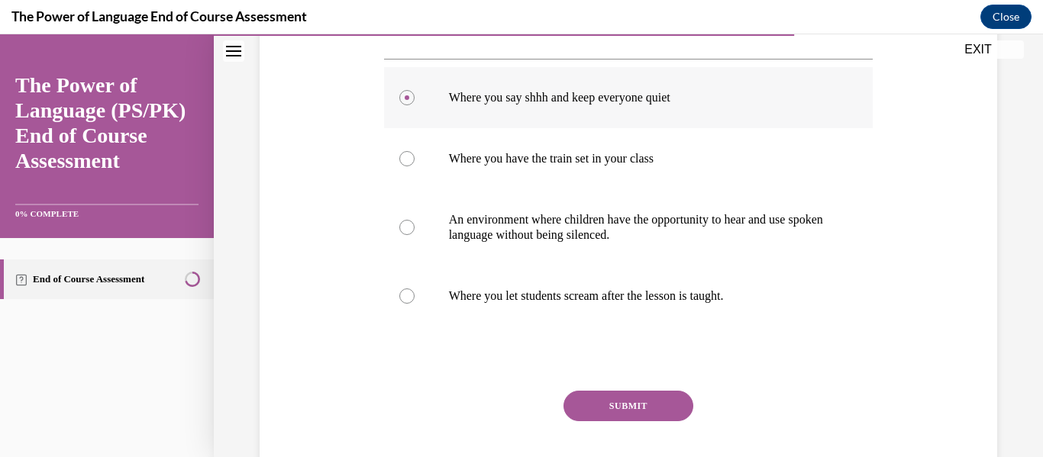
click at [651, 388] on div "Question 08/10 What is a ' No Shhh Zone ' ? Where you say shhh and keep everyon…" at bounding box center [628, 225] width 489 height 582
click at [651, 394] on button "SUBMIT" at bounding box center [629, 406] width 130 height 31
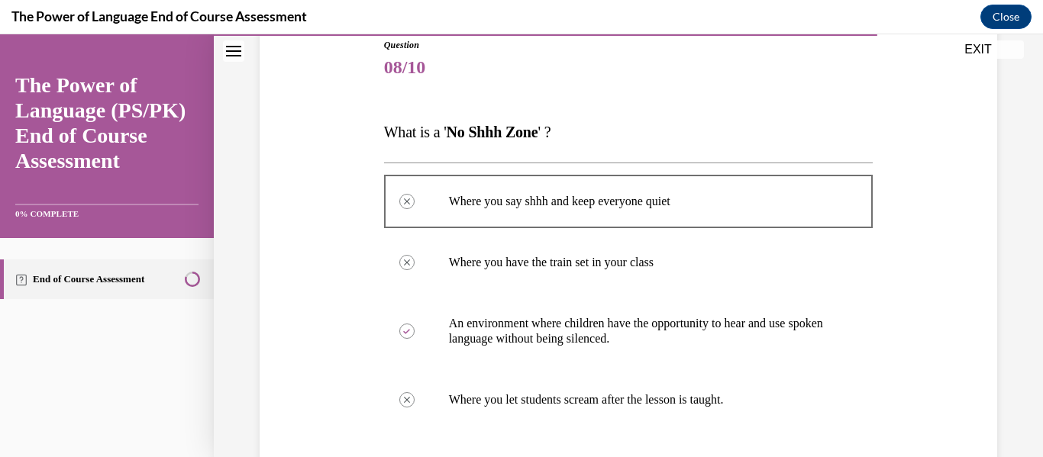
scroll to position [491, 0]
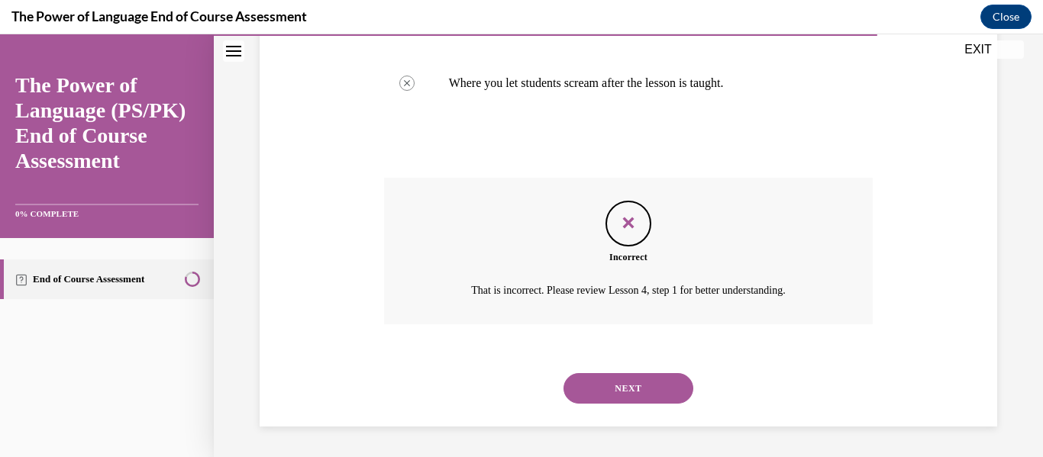
click at [651, 394] on button "NEXT" at bounding box center [629, 388] width 130 height 31
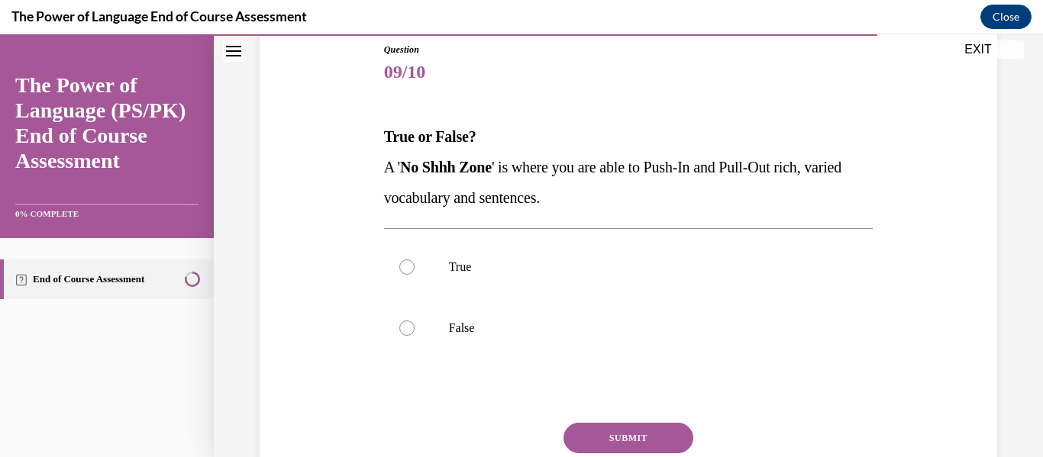
scroll to position [176, 0]
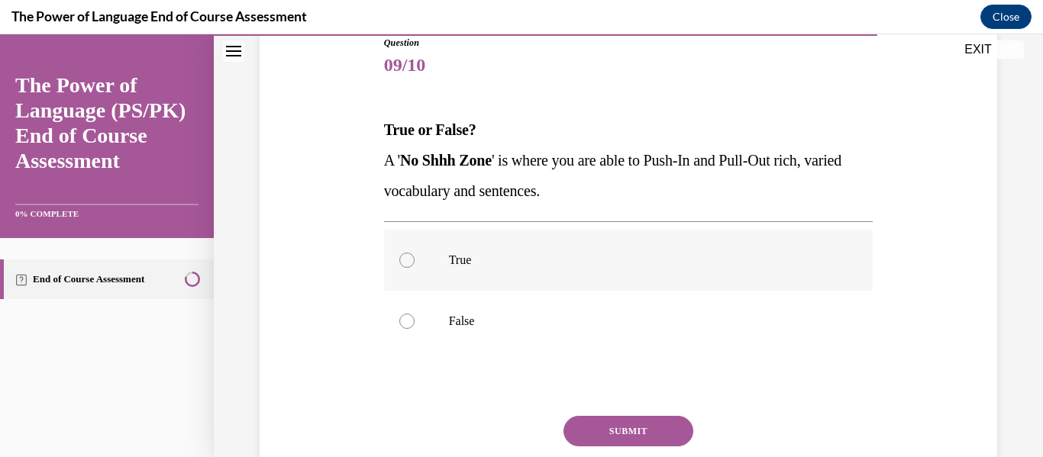
click at [464, 276] on label "True" at bounding box center [628, 260] width 489 height 61
click at [415, 268] on input "True" at bounding box center [406, 260] width 15 height 15
radio input "true"
click at [609, 420] on button "SUBMIT" at bounding box center [629, 431] width 130 height 31
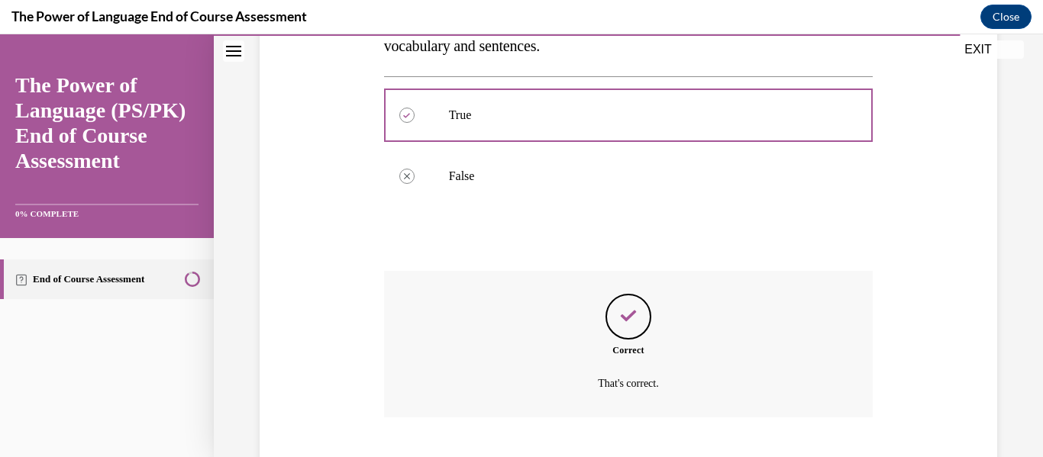
scroll to position [415, 0]
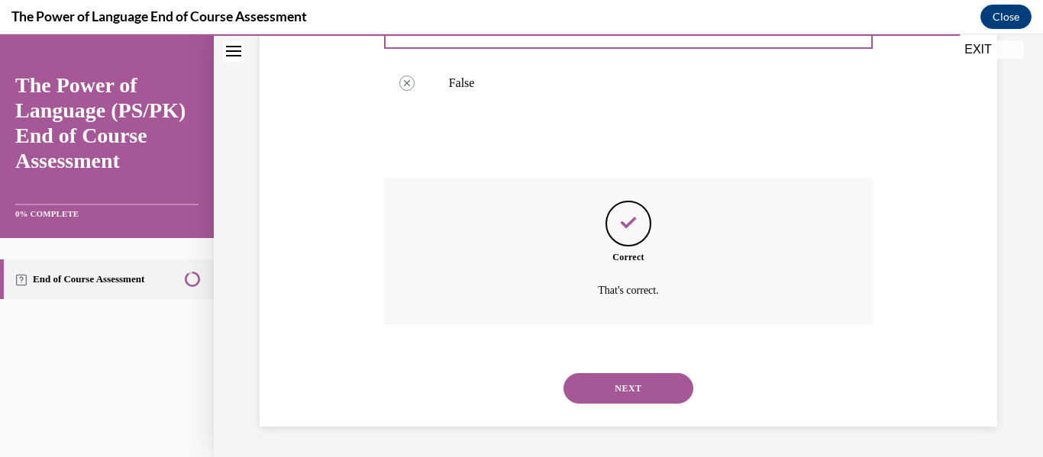
click at [657, 393] on button "NEXT" at bounding box center [629, 388] width 130 height 31
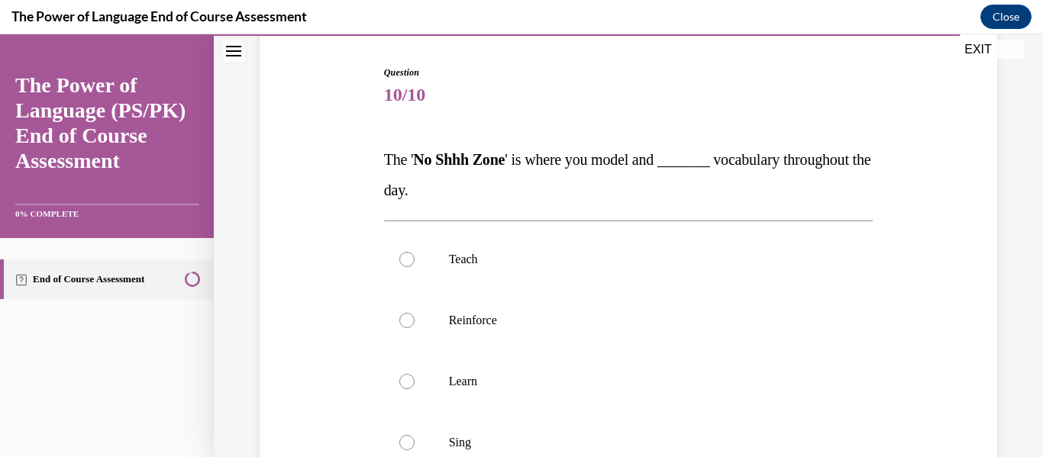
scroll to position [153, 0]
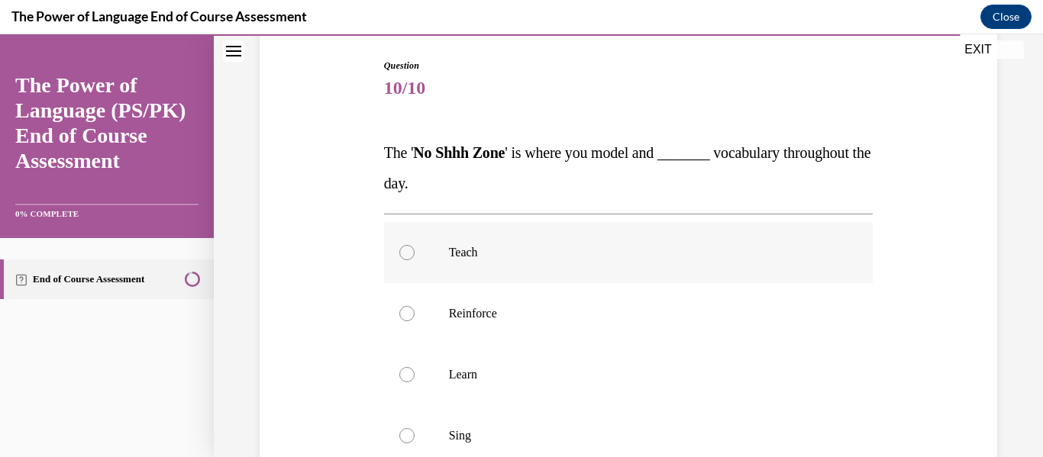
click at [576, 238] on label "Teach" at bounding box center [628, 252] width 489 height 61
click at [415, 245] on input "Teach" at bounding box center [406, 252] width 15 height 15
radio input "true"
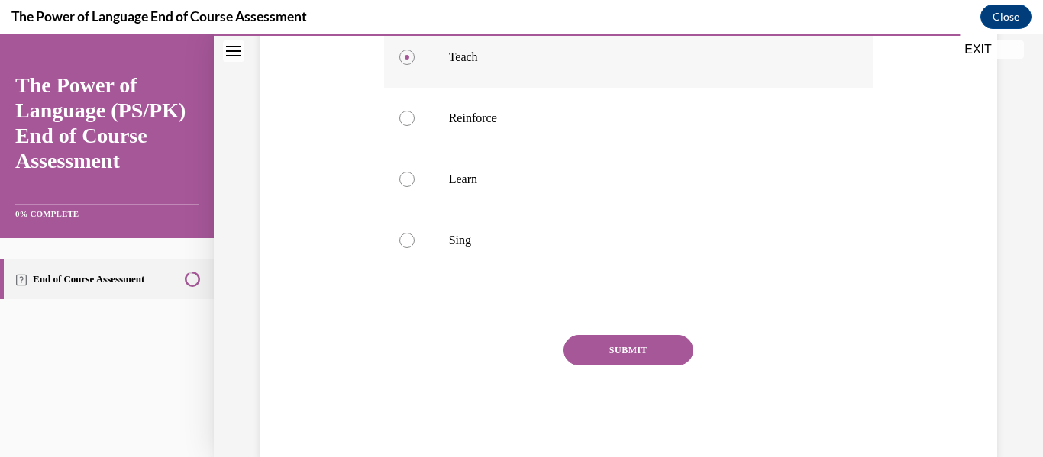
scroll to position [383, 0]
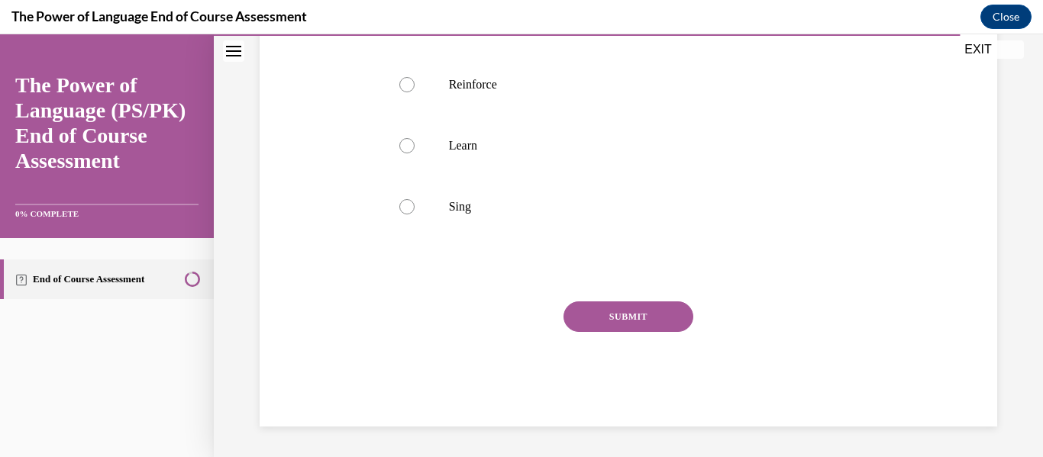
click at [606, 320] on button "SUBMIT" at bounding box center [629, 317] width 130 height 31
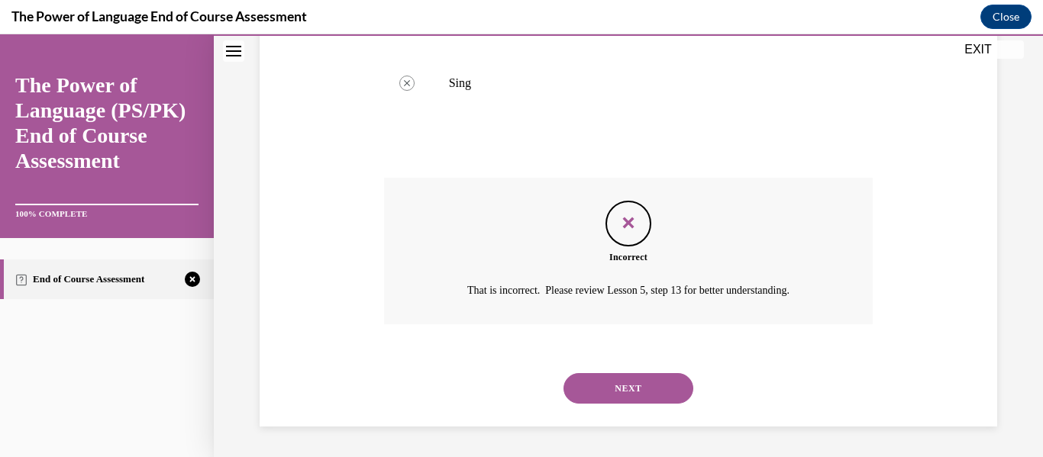
scroll to position [0, 0]
